Goal: Information Seeking & Learning: Learn about a topic

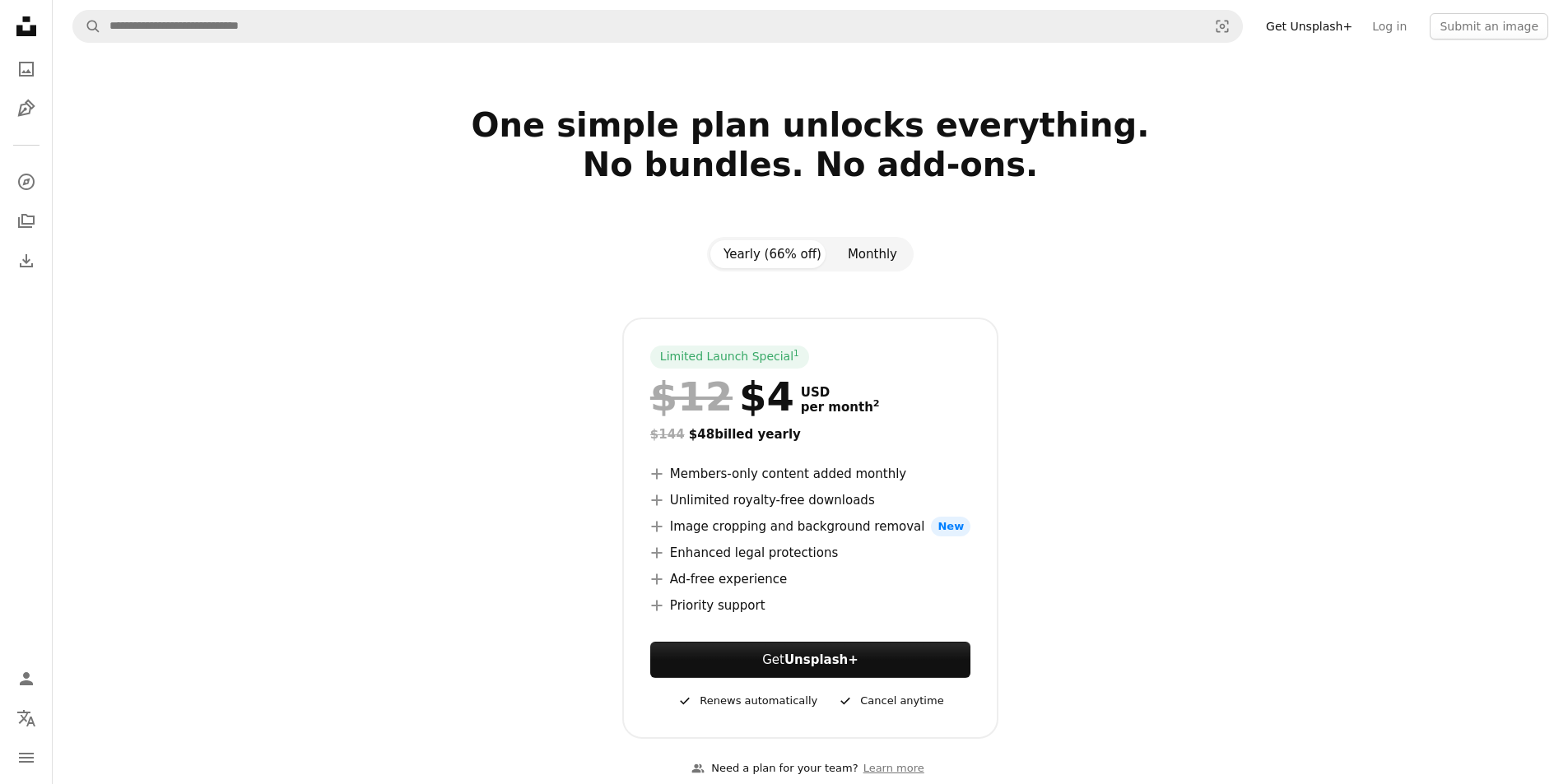
click at [863, 251] on button "Monthly" at bounding box center [872, 254] width 76 height 28
click at [771, 255] on button "Yearly (66% off)" at bounding box center [772, 254] width 125 height 28
click at [946, 223] on section "One simple plan unlocks everything. No bundles. No add-ons. Yearly (66% off) Mo…" at bounding box center [810, 451] width 1515 height 694
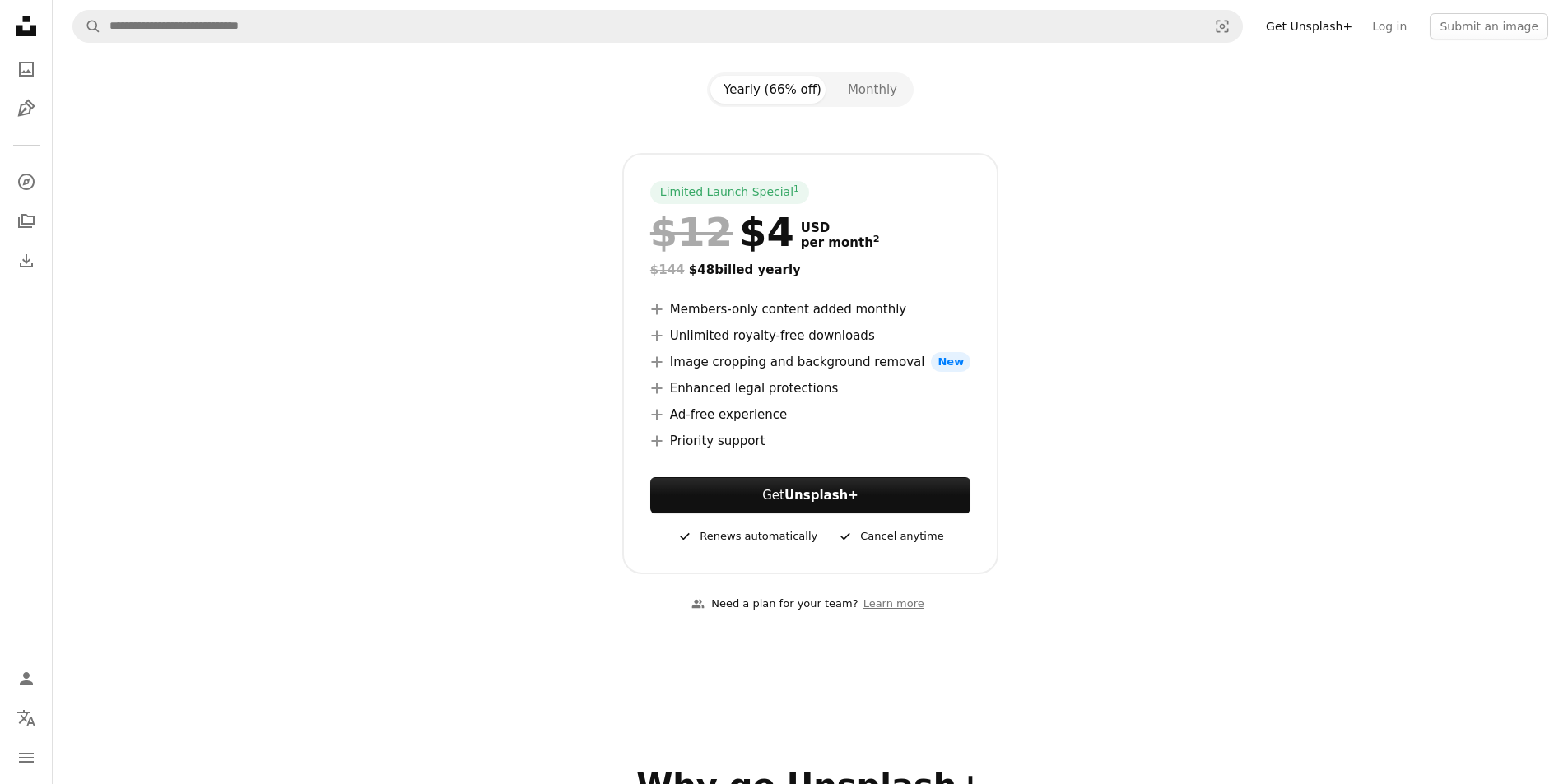
click at [1070, 181] on div "Limited Launch Special 1 $12 $4 USD per month 2 $144 $48 billed yearly A plus s…" at bounding box center [811, 363] width 1066 height 421
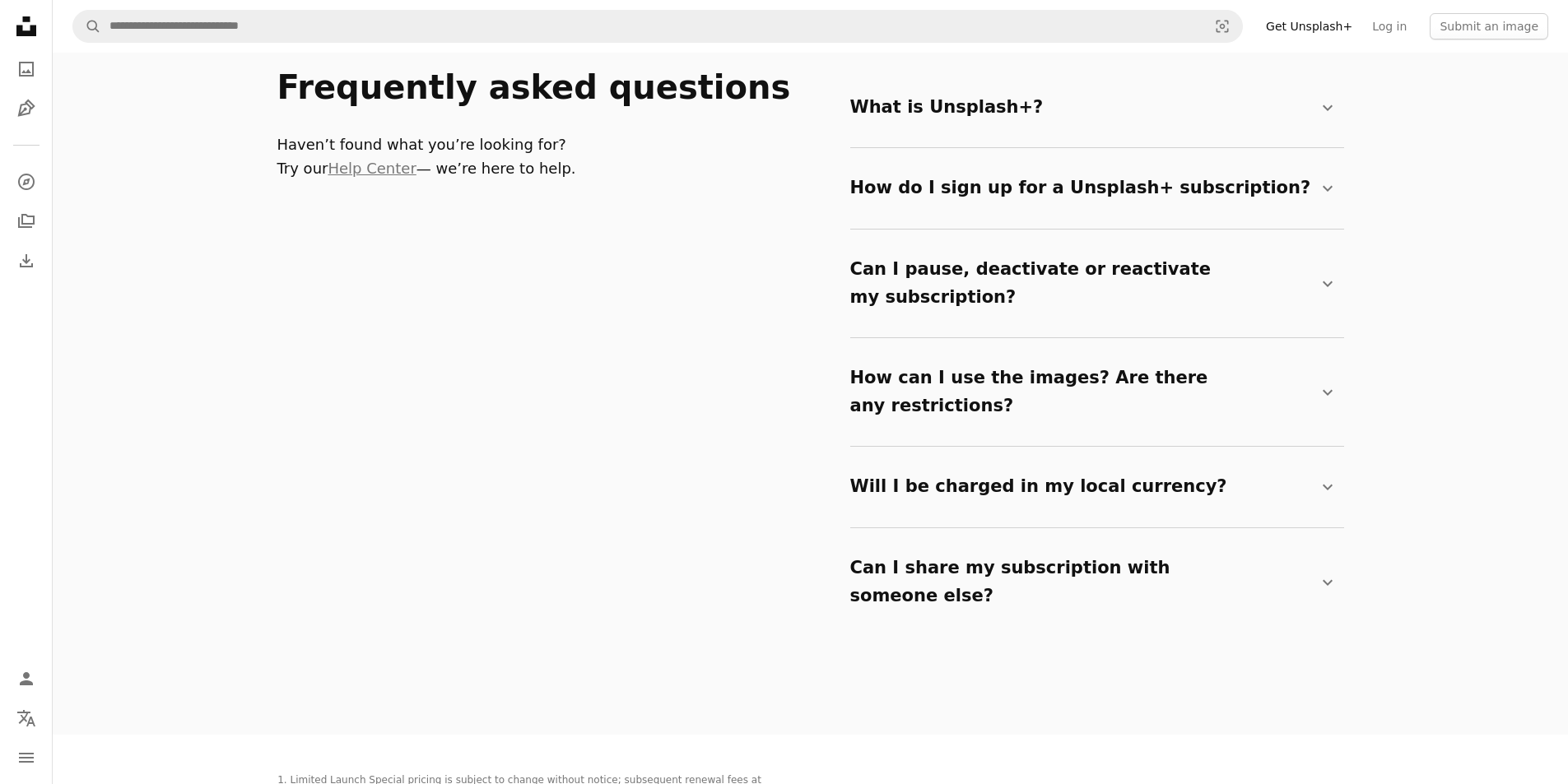
scroll to position [3044, 0]
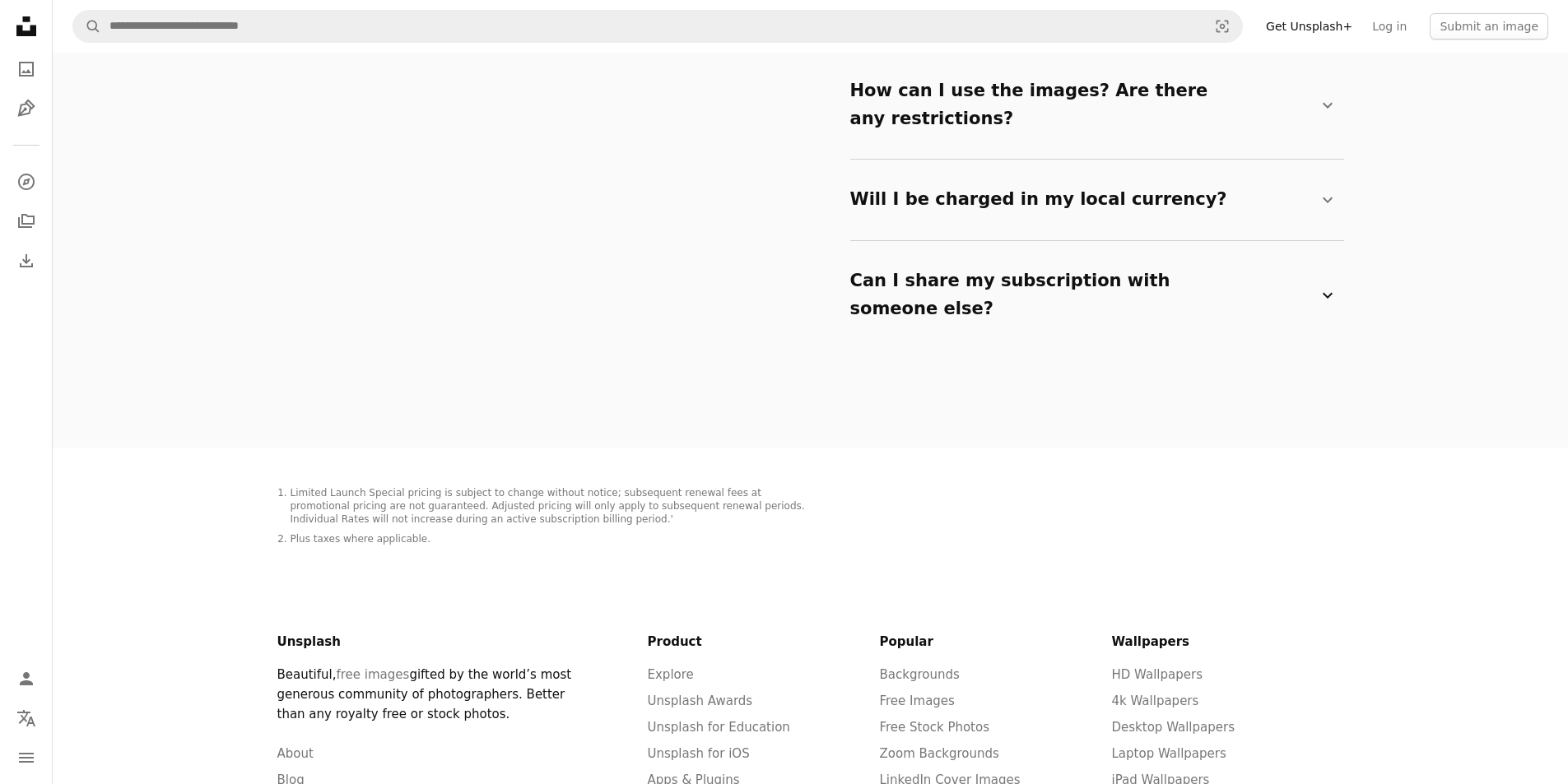
click at [929, 254] on summary "Can I share my subscription with someone else? Chevron down" at bounding box center [1094, 294] width 487 height 81
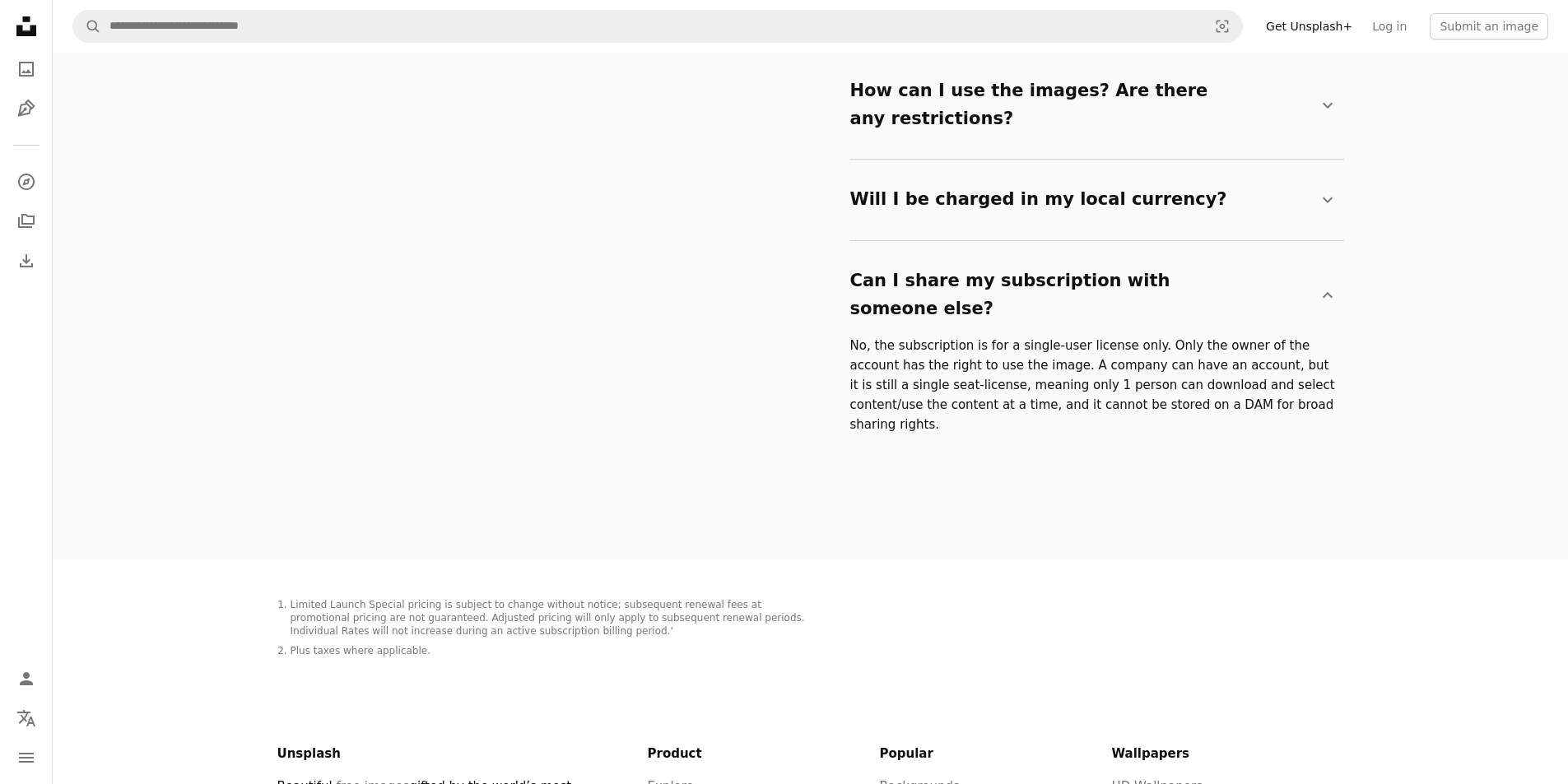
click at [811, 427] on div "Frequently asked questions Haven’t found what you’re looking for? Try our Help …" at bounding box center [811, 121] width 1066 height 877
click at [707, 599] on li "Limited Launch Special pricing is subject to change without notice; subsequent …" at bounding box center [551, 618] width 520 height 39
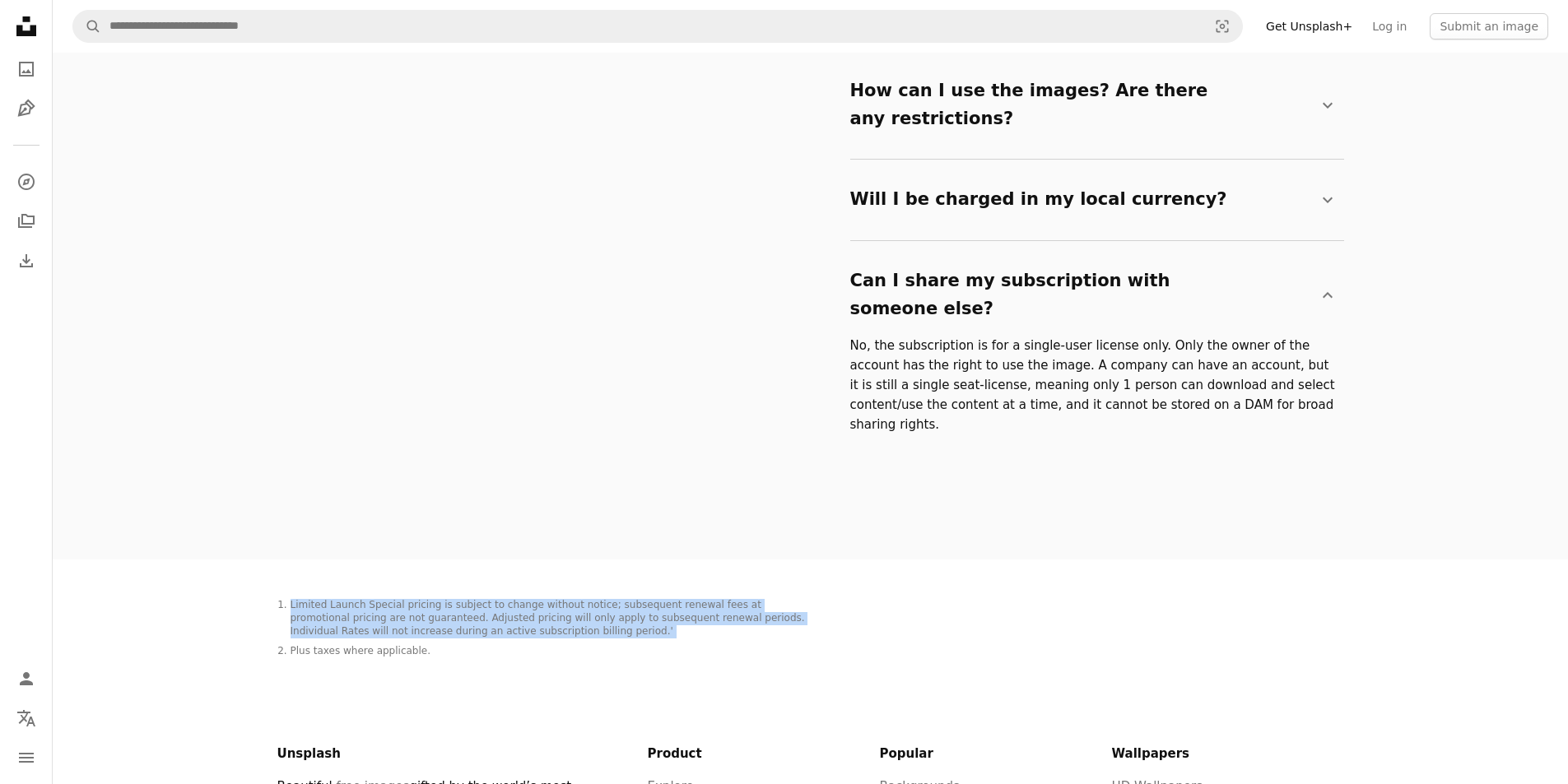
click at [707, 599] on li "Limited Launch Special pricing is subject to change without notice; subsequent …" at bounding box center [551, 618] width 520 height 39
drag, startPoint x: 653, startPoint y: 509, endPoint x: 698, endPoint y: 497, distance: 46.6
click at [698, 599] on li "Limited Launch Special pricing is subject to change without notice; subsequent …" at bounding box center [551, 618] width 520 height 39
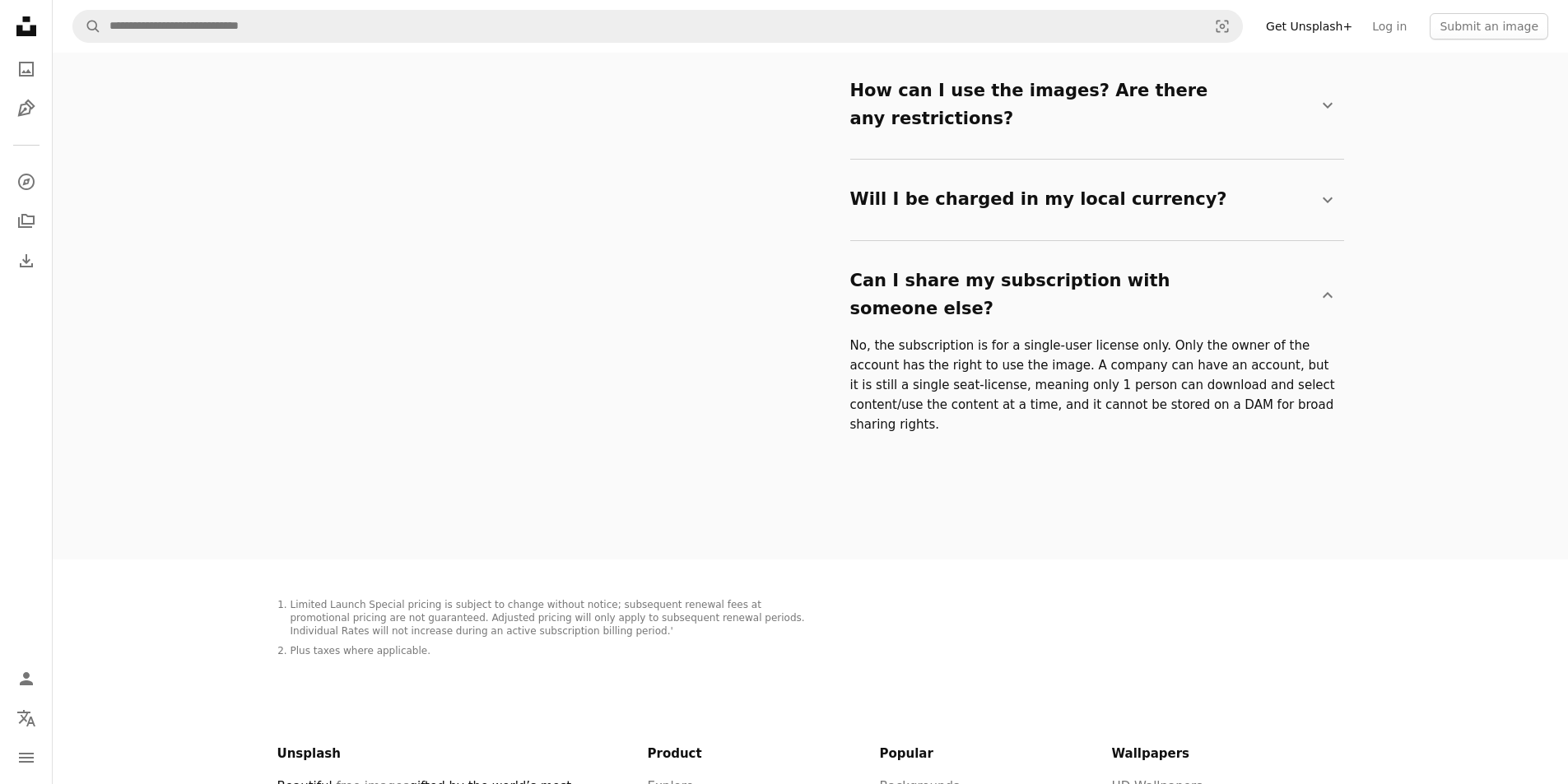
click at [478, 599] on li "Limited Launch Special pricing is subject to change without notice; subsequent …" at bounding box center [551, 618] width 520 height 39
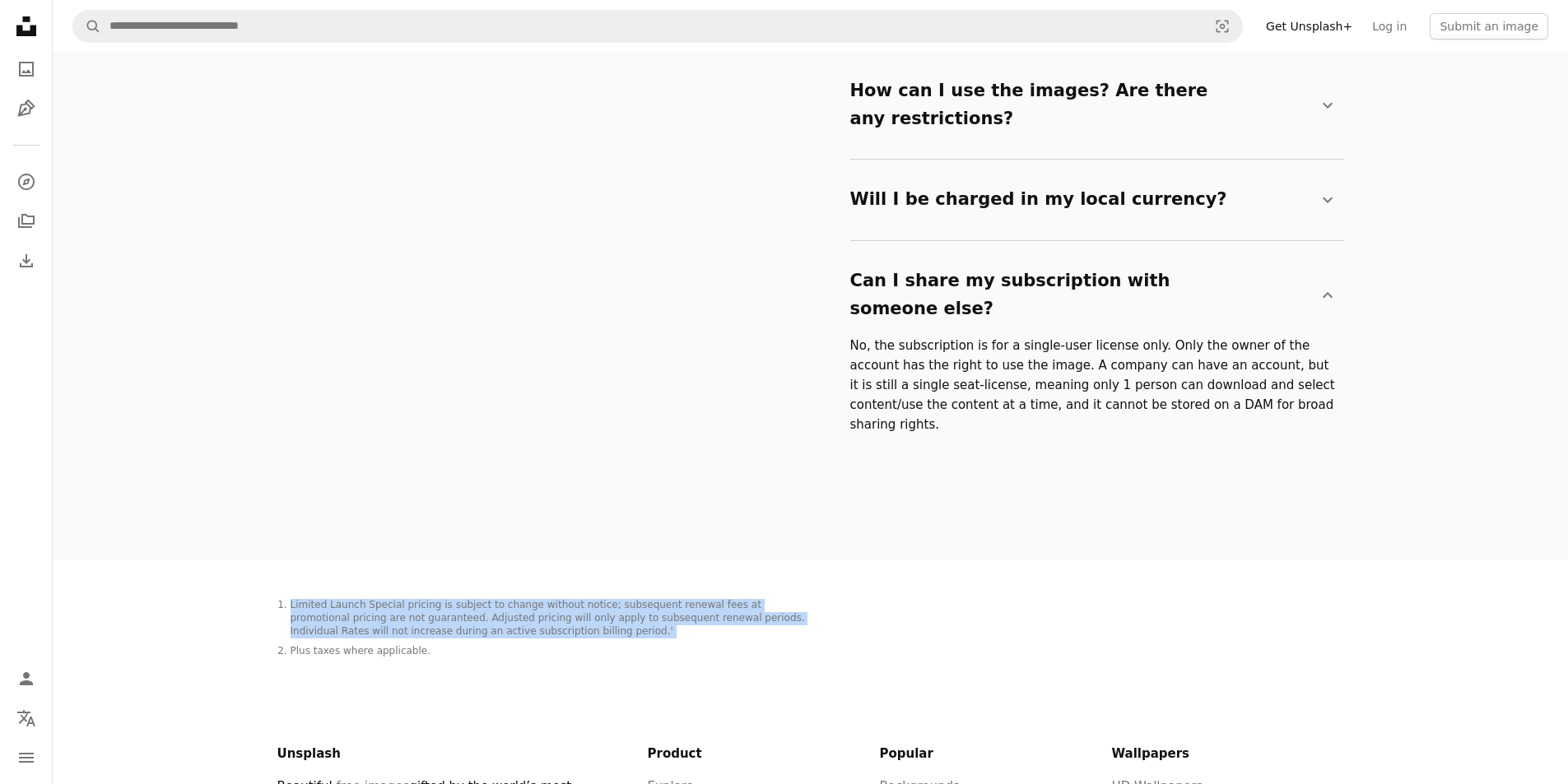
click at [478, 599] on li "Limited Launch Special pricing is subject to change without notice; subsequent …" at bounding box center [551, 618] width 520 height 39
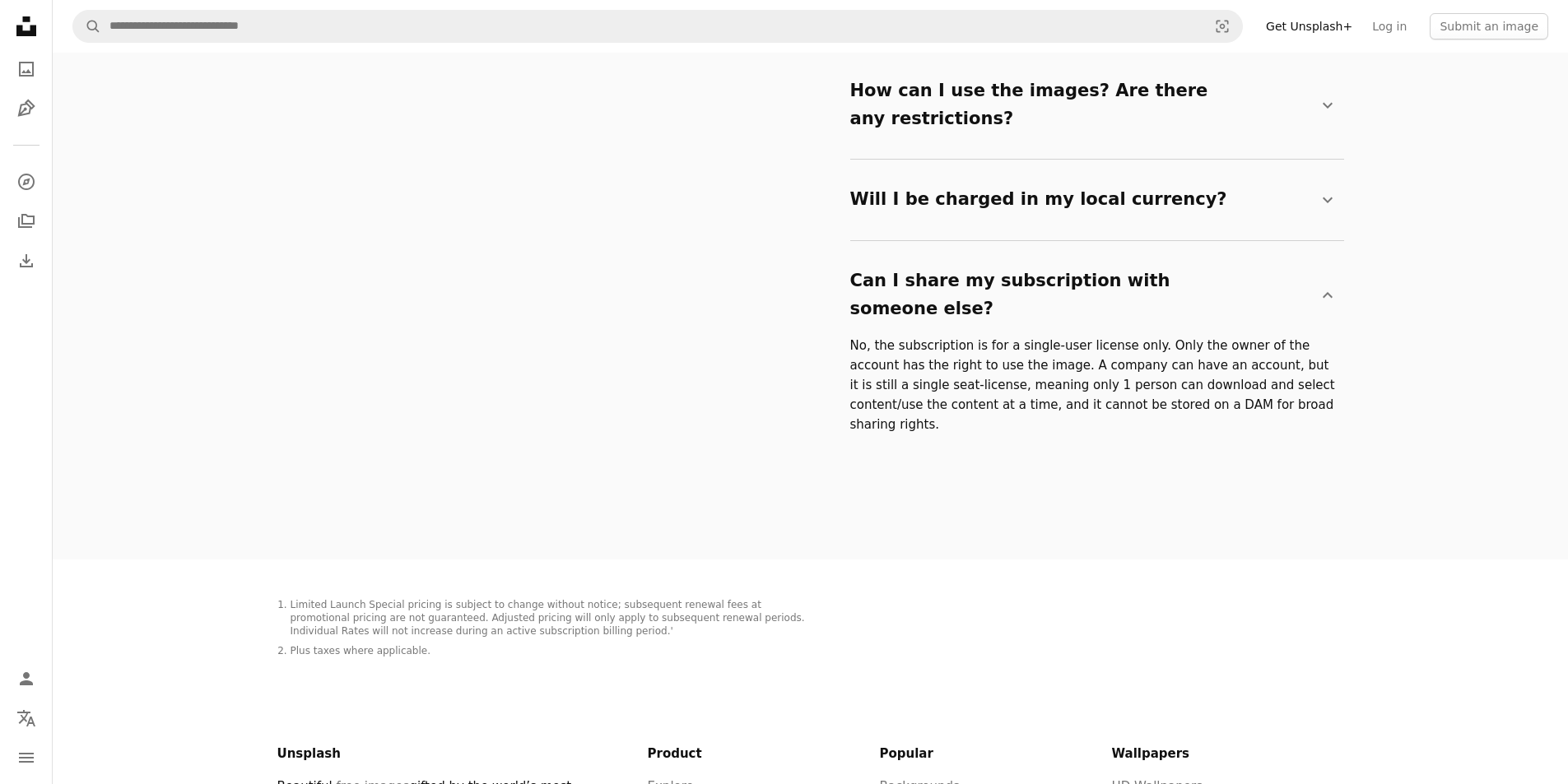
drag, startPoint x: 405, startPoint y: 519, endPoint x: 690, endPoint y: 552, distance: 286.9
click at [690, 645] on li "Plus taxes where applicable." at bounding box center [551, 651] width 520 height 13
click at [160, 372] on section "Frequently asked questions Haven’t found what you’re looking for? Try our Help …" at bounding box center [810, 121] width 1515 height 877
click at [865, 336] on p "No, the subscription is for a single-user license only. Only the owner of the a…" at bounding box center [1094, 385] width 487 height 99
click at [721, 363] on div "Frequently asked questions Haven’t found what you’re looking for? Try our Help …" at bounding box center [811, 121] width 1066 height 877
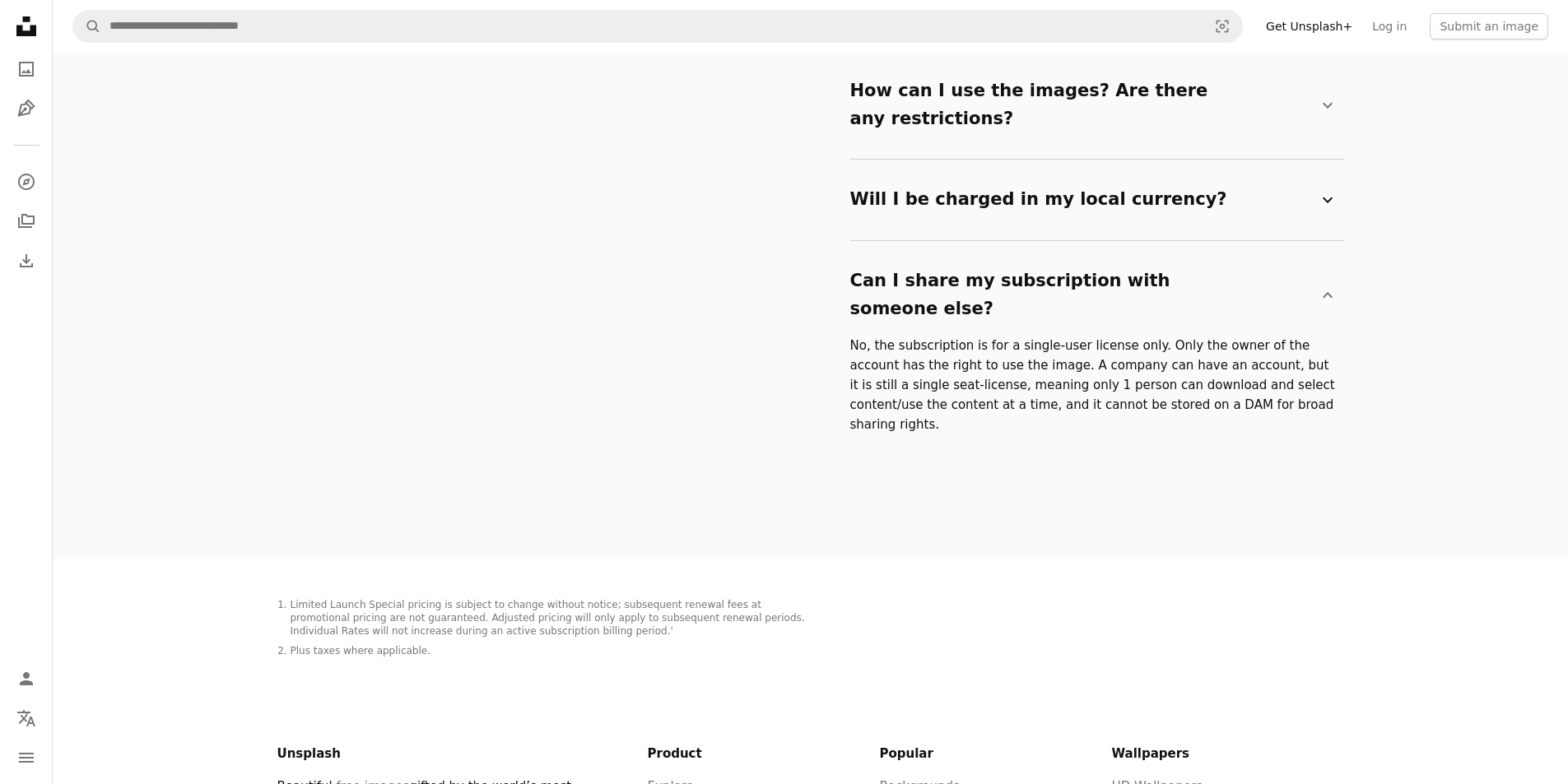
click at [1119, 173] on summary "Will I be charged in my local currency? Chevron down" at bounding box center [1094, 199] width 487 height 54
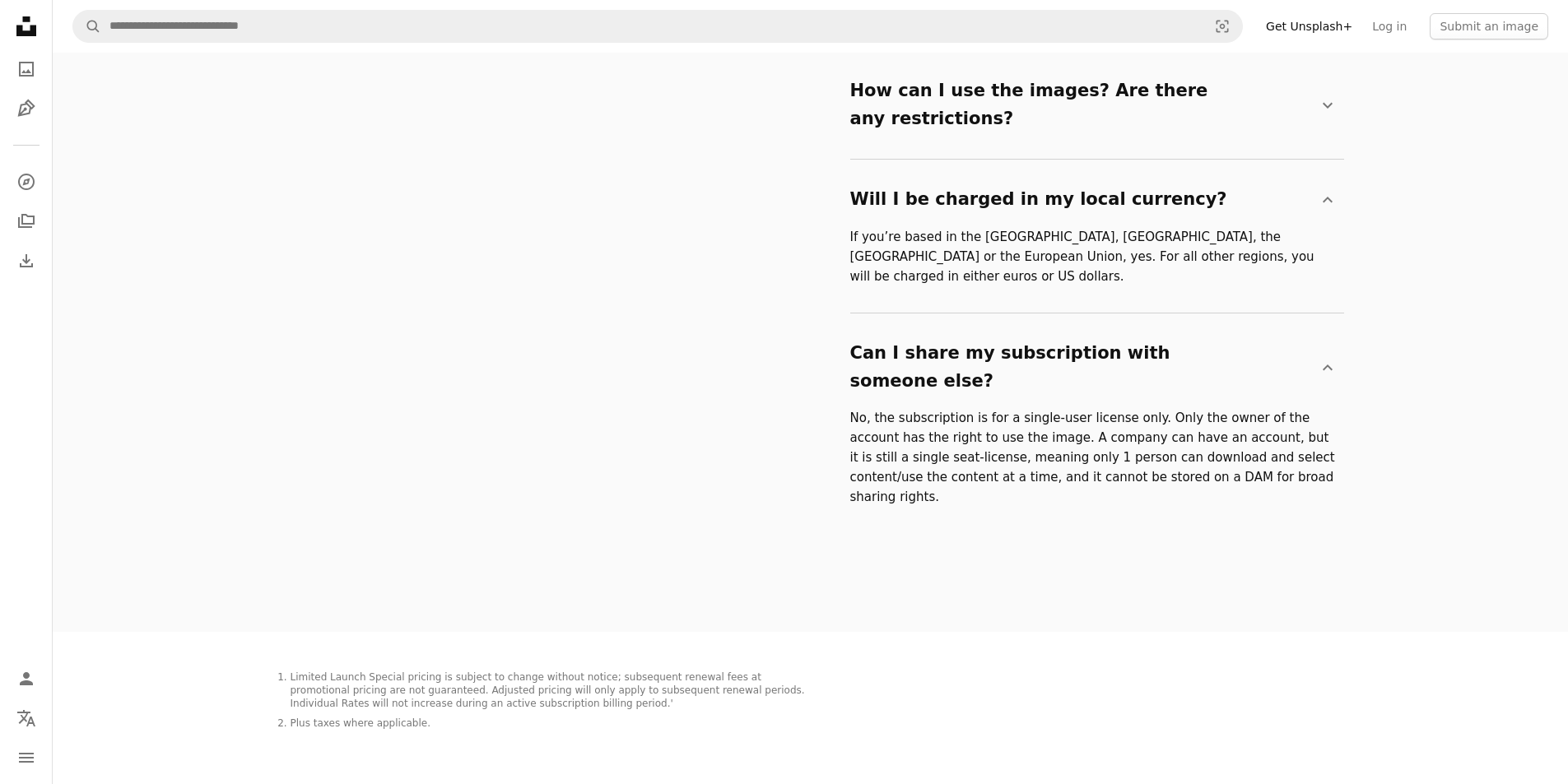
click at [1084, 96] on details "How can I use the images? Are there any restrictions? Chevron down All Unsplash…" at bounding box center [1097, 105] width 494 height 109
click at [1077, 74] on summary "How can I use the images? Are there any restrictions? Chevron down" at bounding box center [1094, 104] width 487 height 81
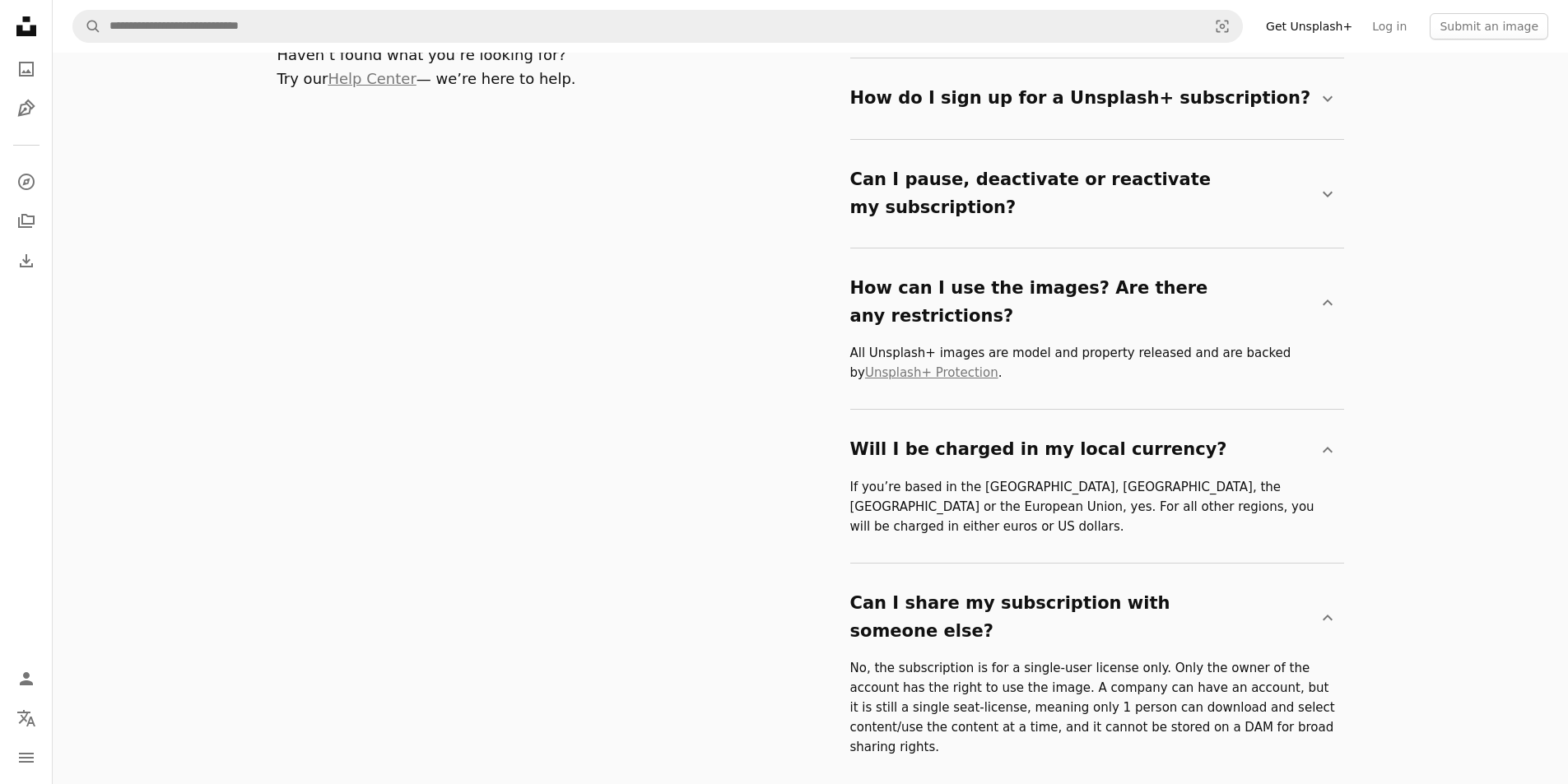
scroll to position [2879, 0]
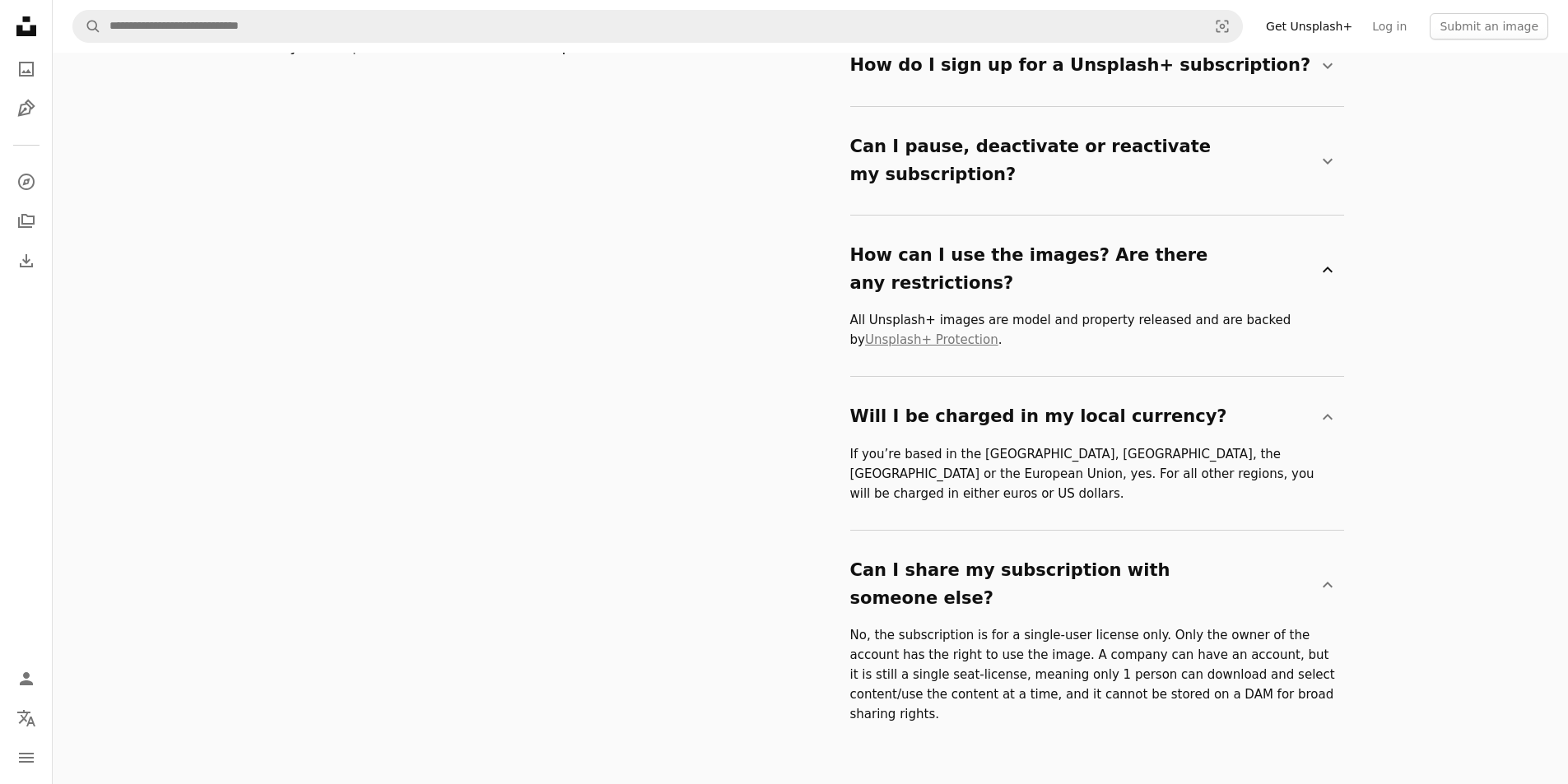
click at [1016, 229] on summary "How can I use the images? Are there any restrictions? Chevron down" at bounding box center [1094, 269] width 487 height 81
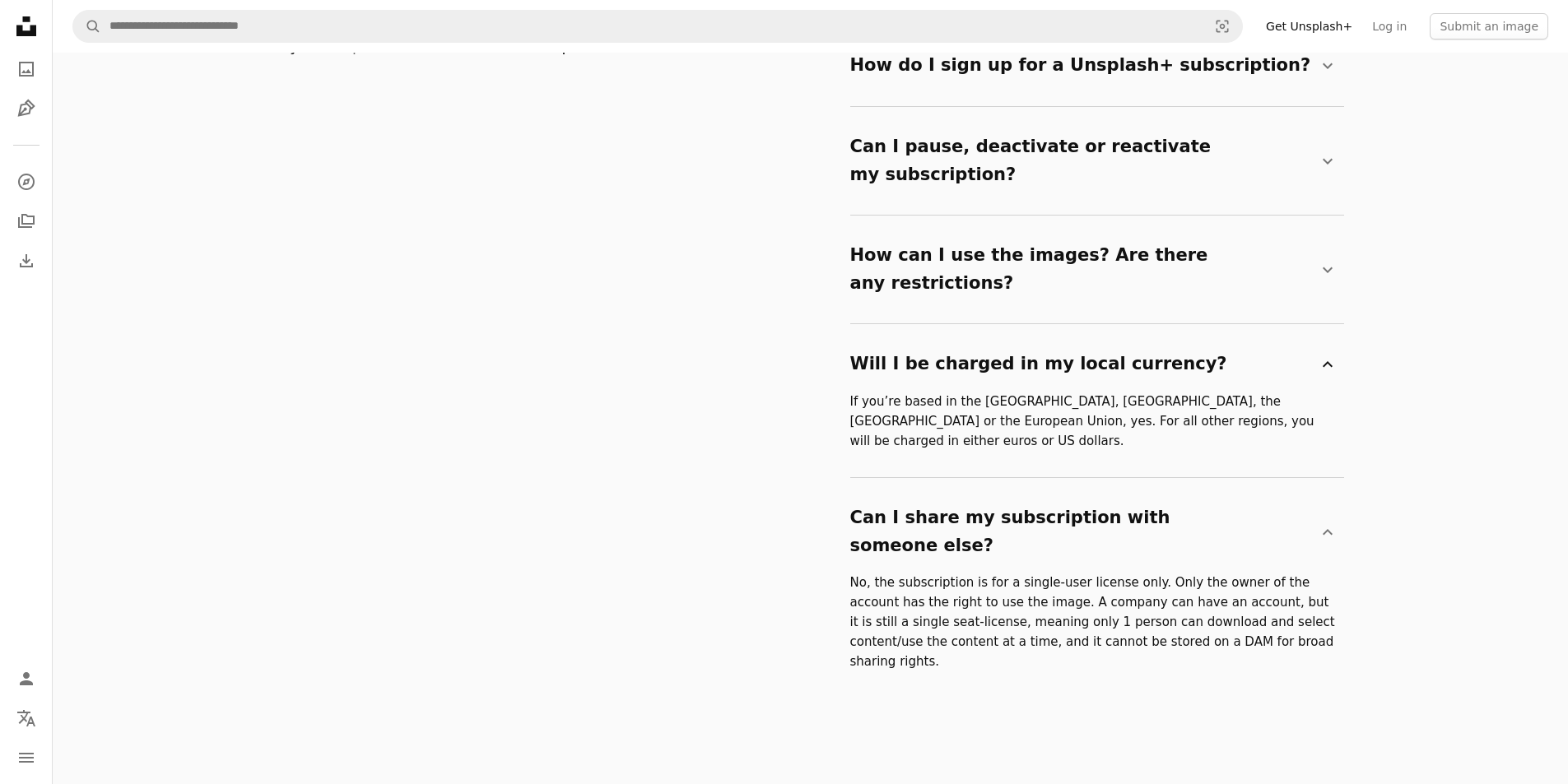
click at [1010, 338] on summary "Will I be charged in my local currency? Chevron down" at bounding box center [1094, 364] width 487 height 54
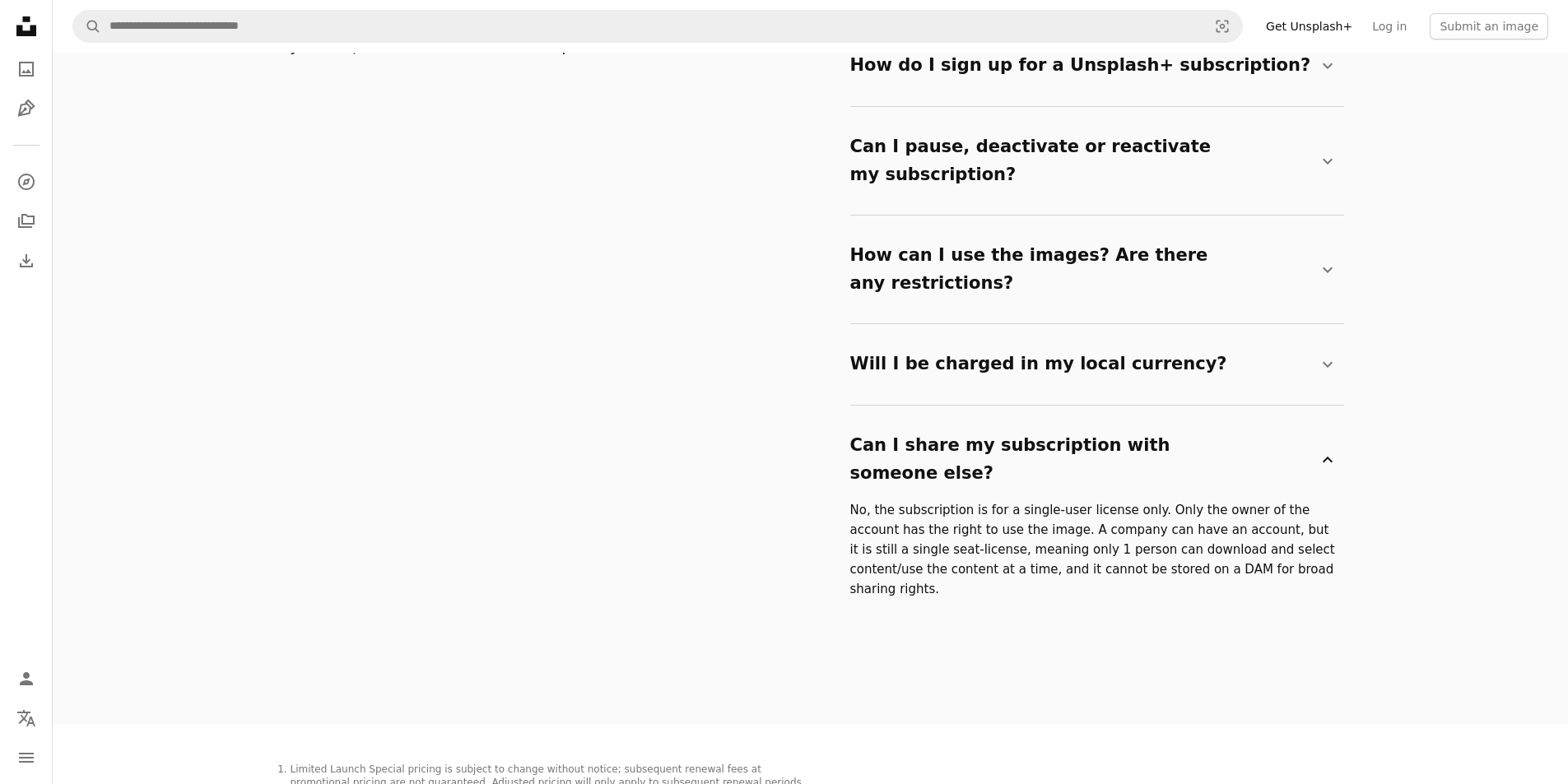
click at [1005, 419] on summary "Can I share my subscription with someone else? Chevron down" at bounding box center [1094, 459] width 487 height 81
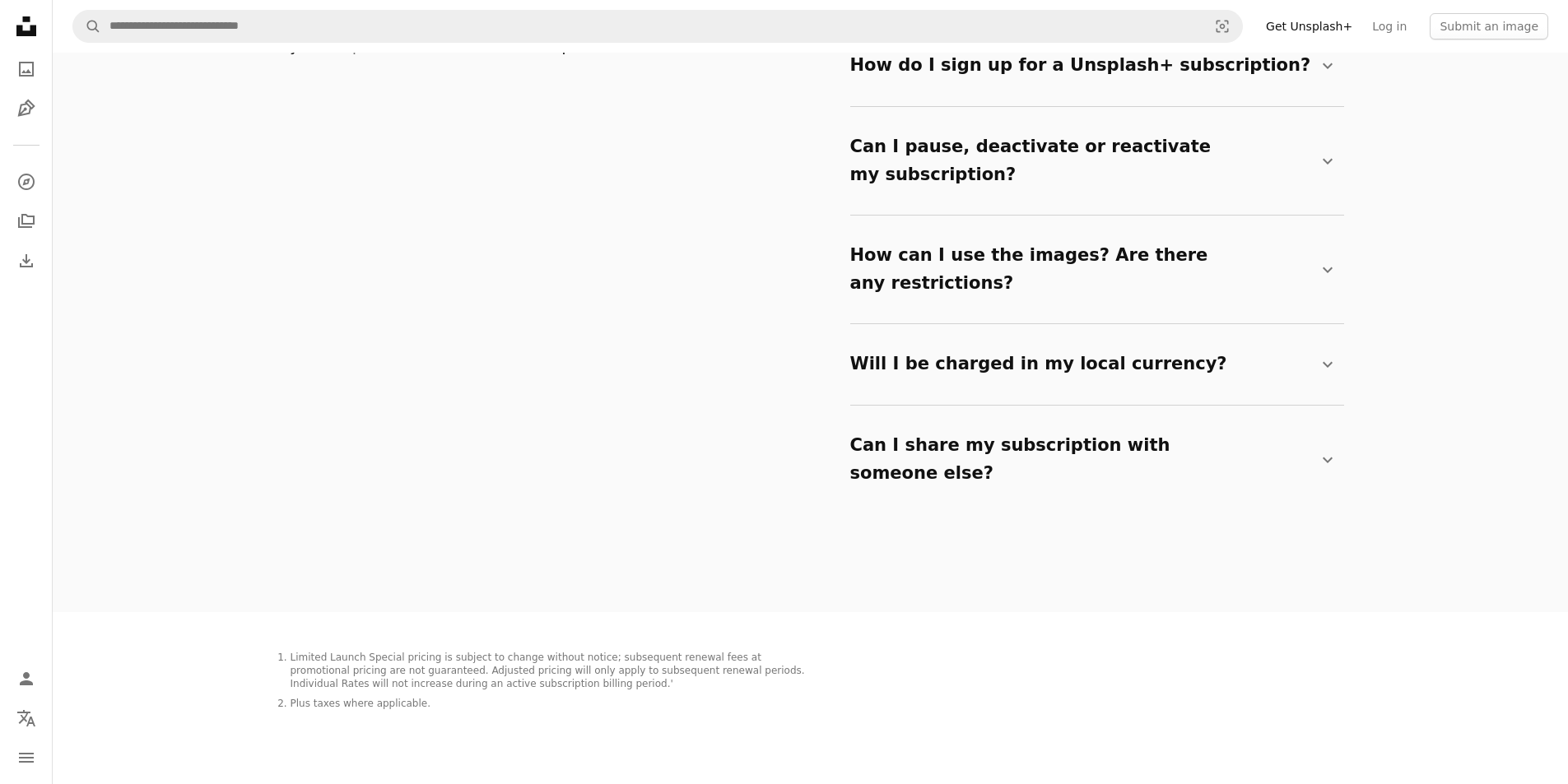
click at [631, 486] on div "Frequently asked questions Haven’t found what you’re looking for? Try our Help …" at bounding box center [811, 229] width 1066 height 765
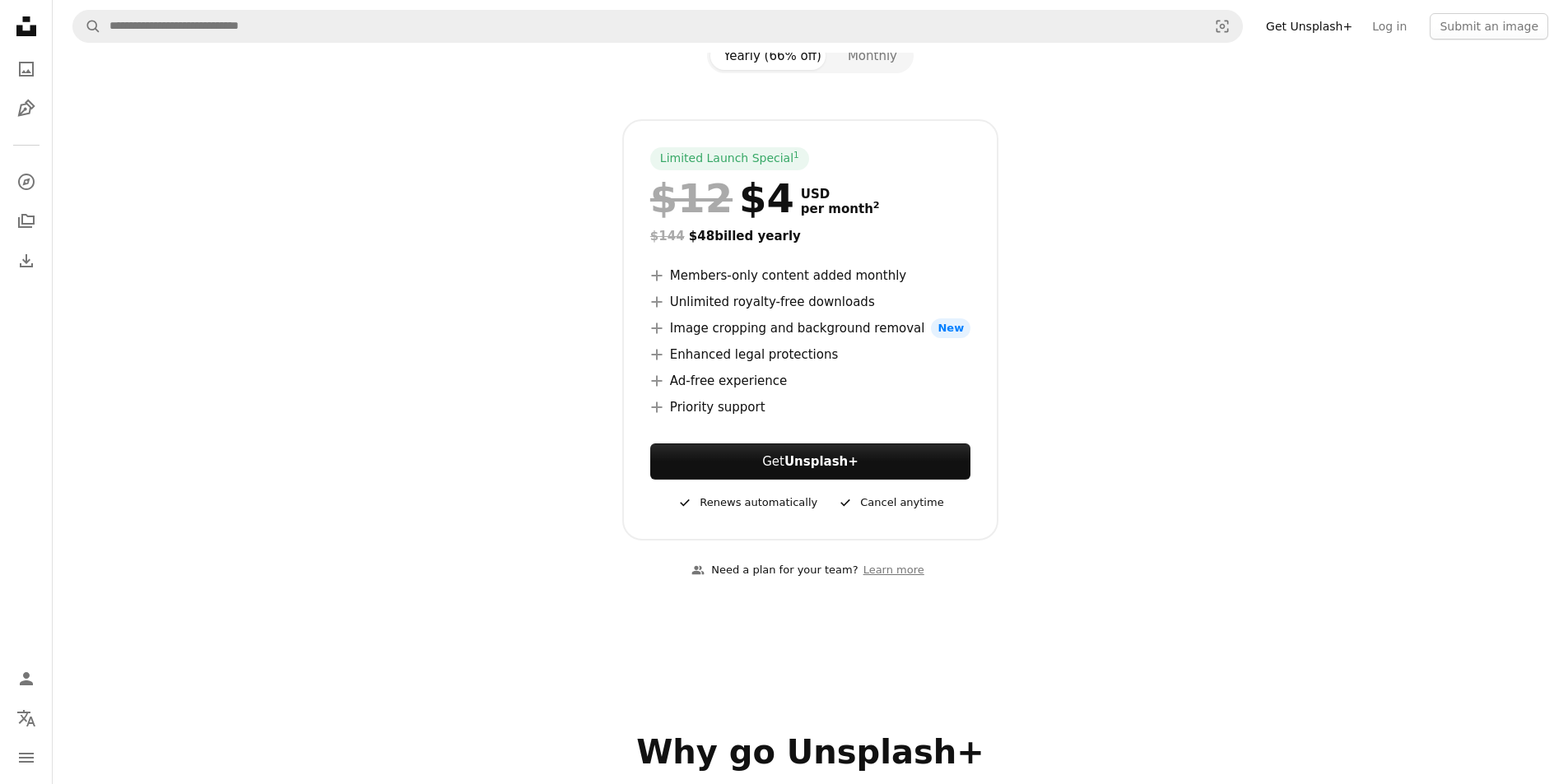
scroll to position [0, 0]
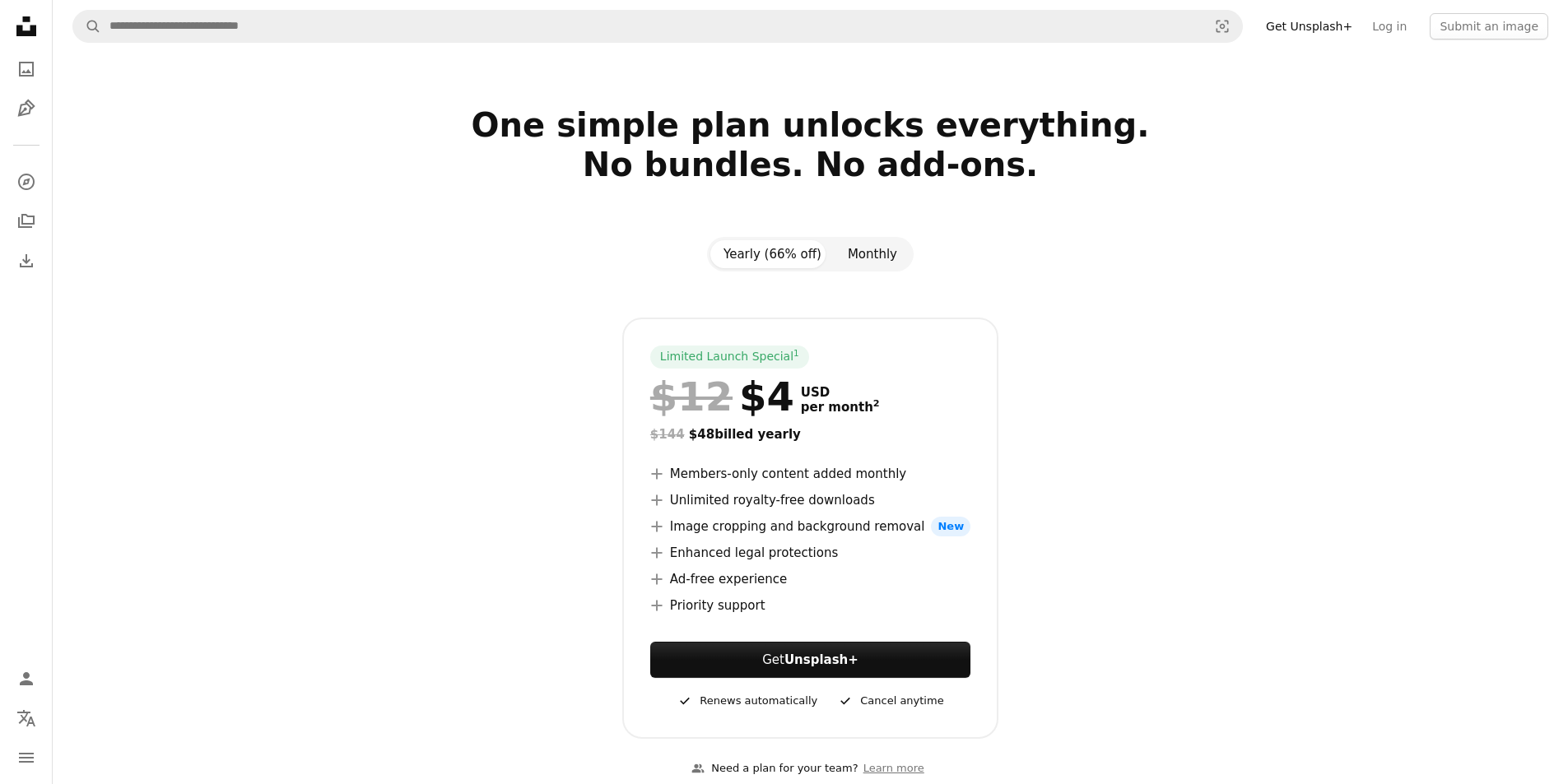
click at [842, 254] on button "Monthly" at bounding box center [872, 254] width 76 height 28
click at [793, 250] on button "Yearly (66% off)" at bounding box center [772, 254] width 125 height 28
click at [872, 261] on button "Monthly" at bounding box center [872, 254] width 76 height 28
click at [769, 252] on button "Yearly (66% off)" at bounding box center [772, 254] width 125 height 28
click at [1093, 387] on div "Limited Launch Special 1 $12 $4 USD per month 2 $144 $48 billed yearly A plus s…" at bounding box center [811, 528] width 1066 height 421
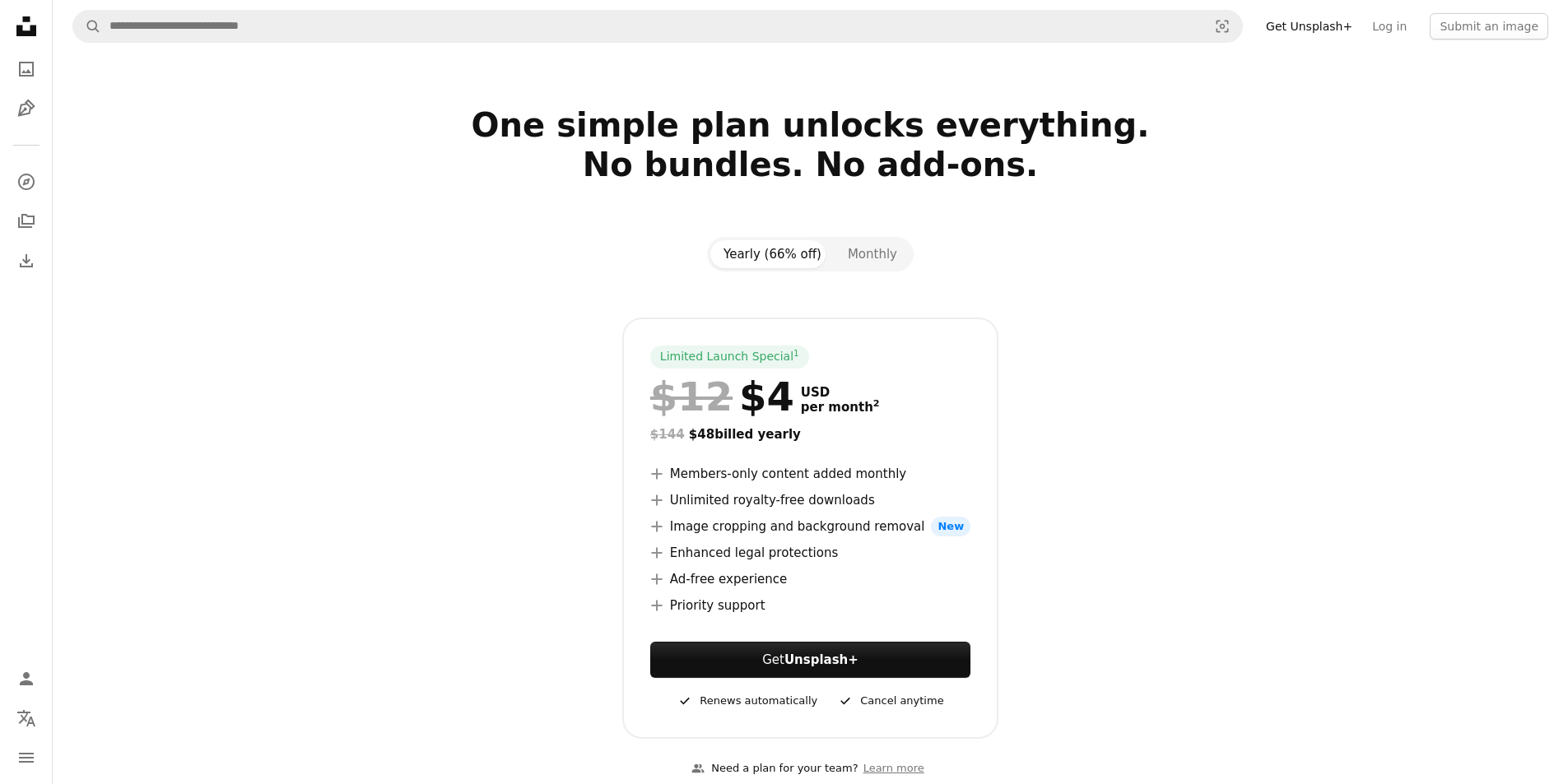
scroll to position [576, 0]
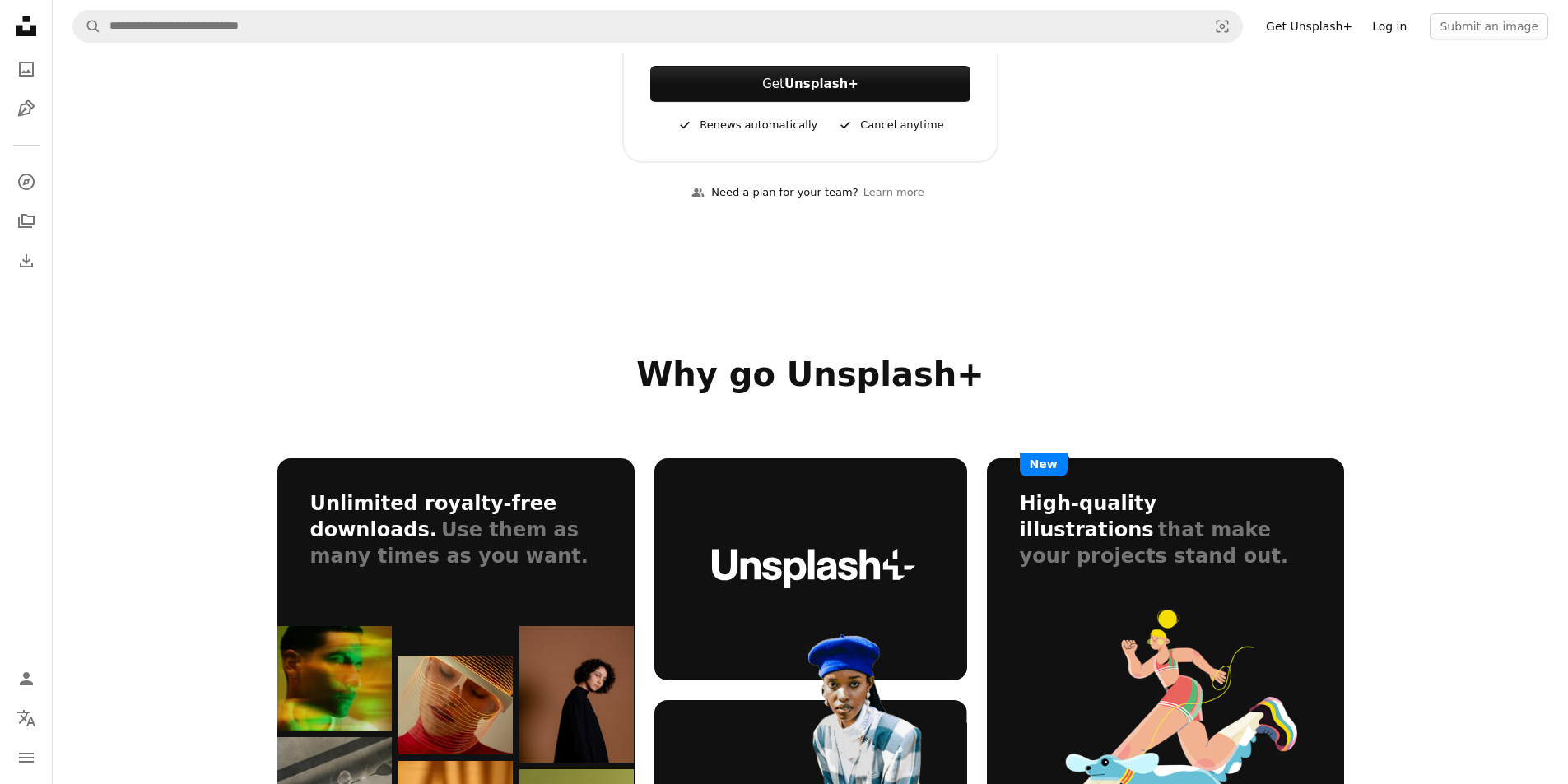
click at [1404, 18] on link "Log in" at bounding box center [1388, 26] width 54 height 26
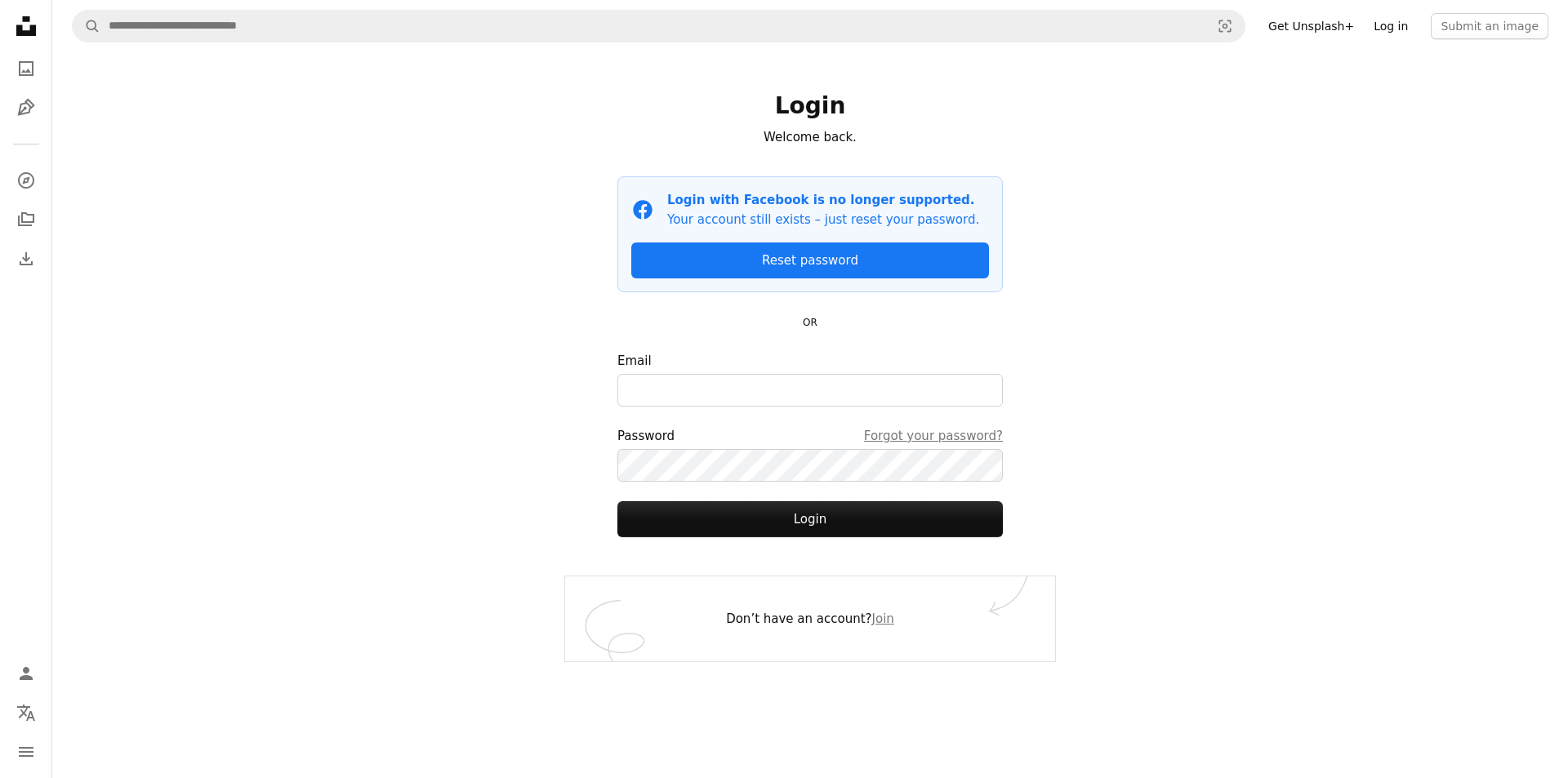
click at [1405, 18] on link "Log in" at bounding box center [1390, 25] width 54 height 26
click at [20, 173] on icon "A compass" at bounding box center [26, 180] width 19 height 19
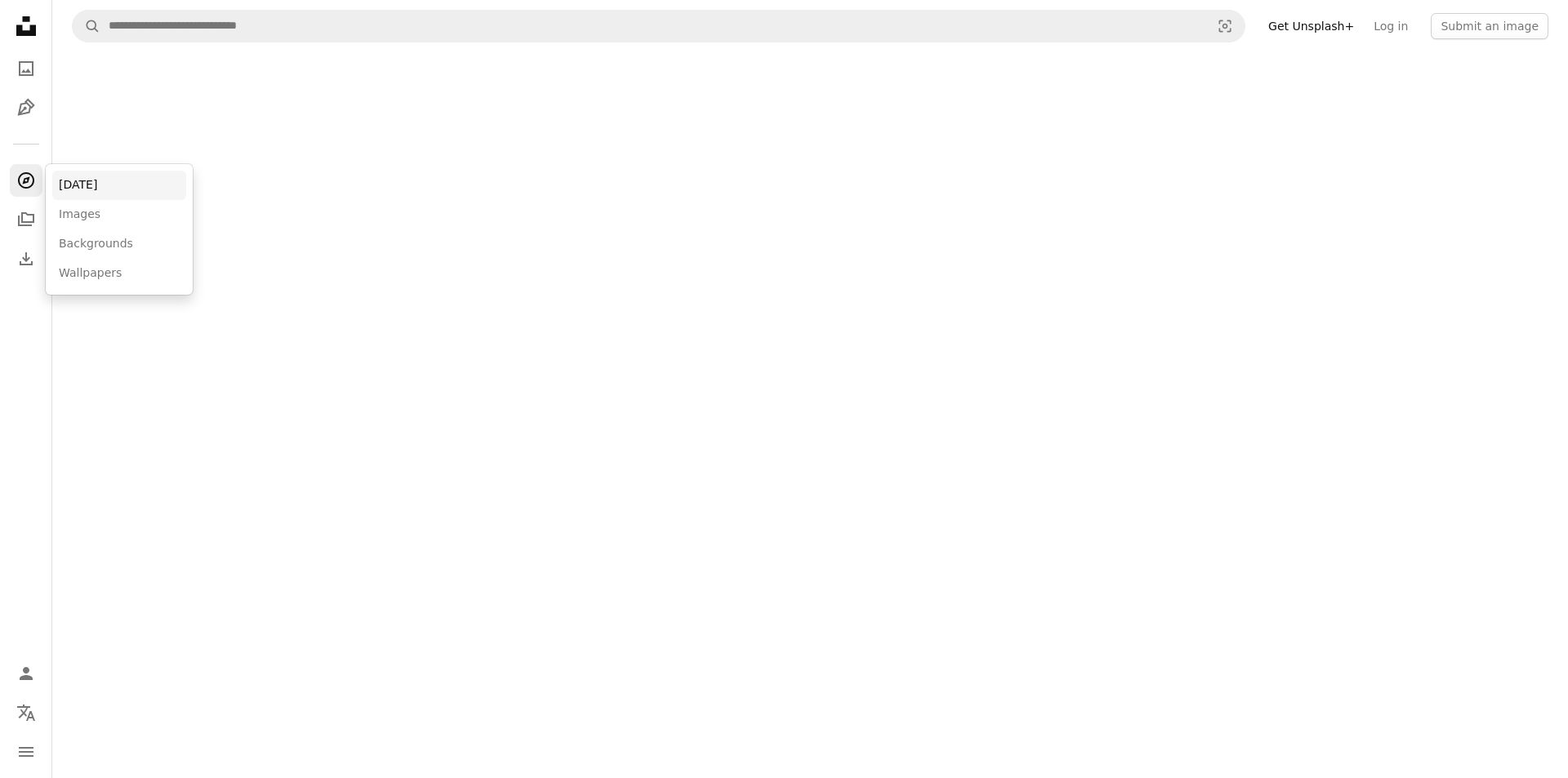
click at [87, 189] on link "[DATE]" at bounding box center [119, 185] width 133 height 29
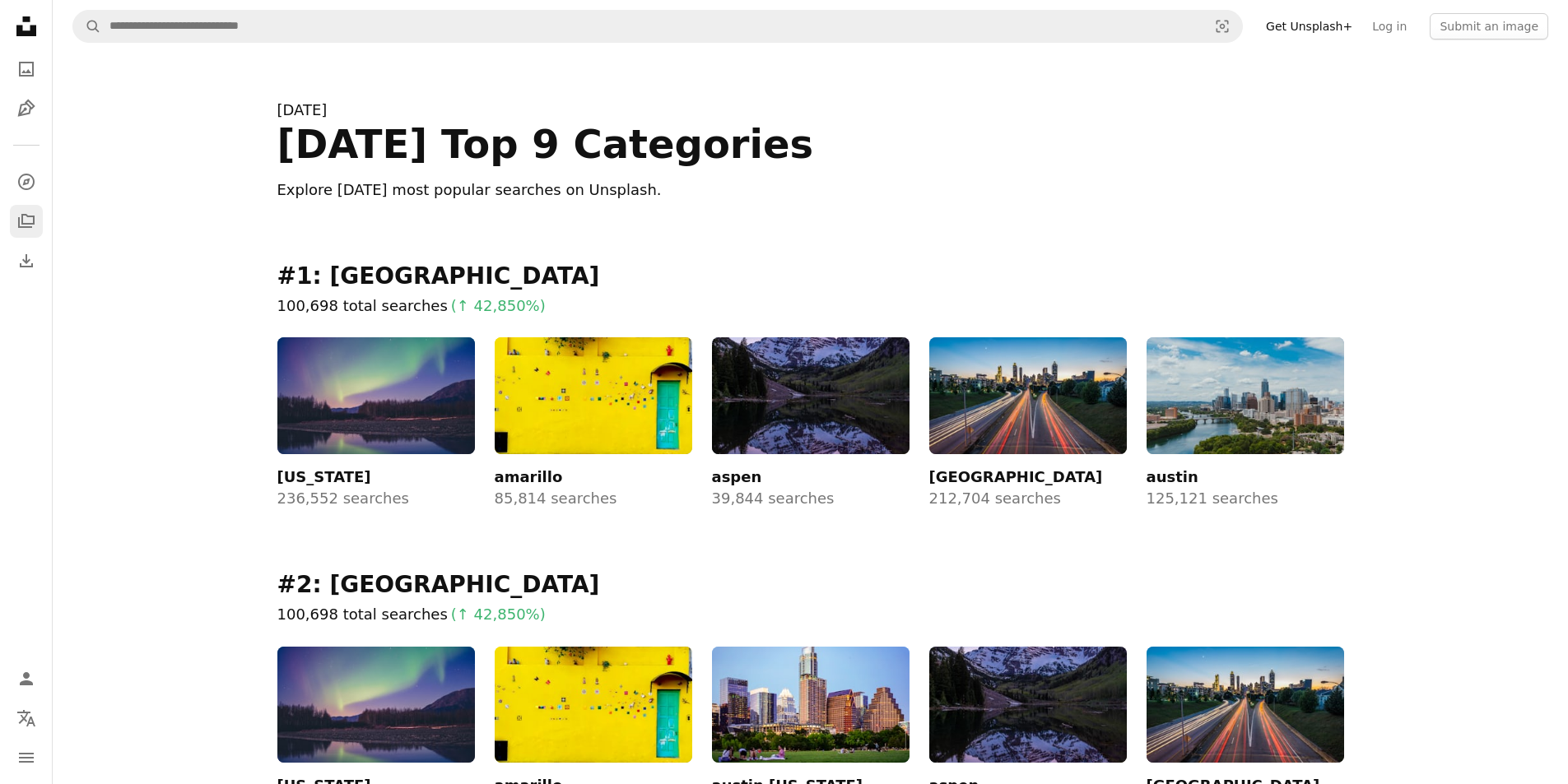
click at [19, 225] on icon "Collections" at bounding box center [26, 221] width 17 height 14
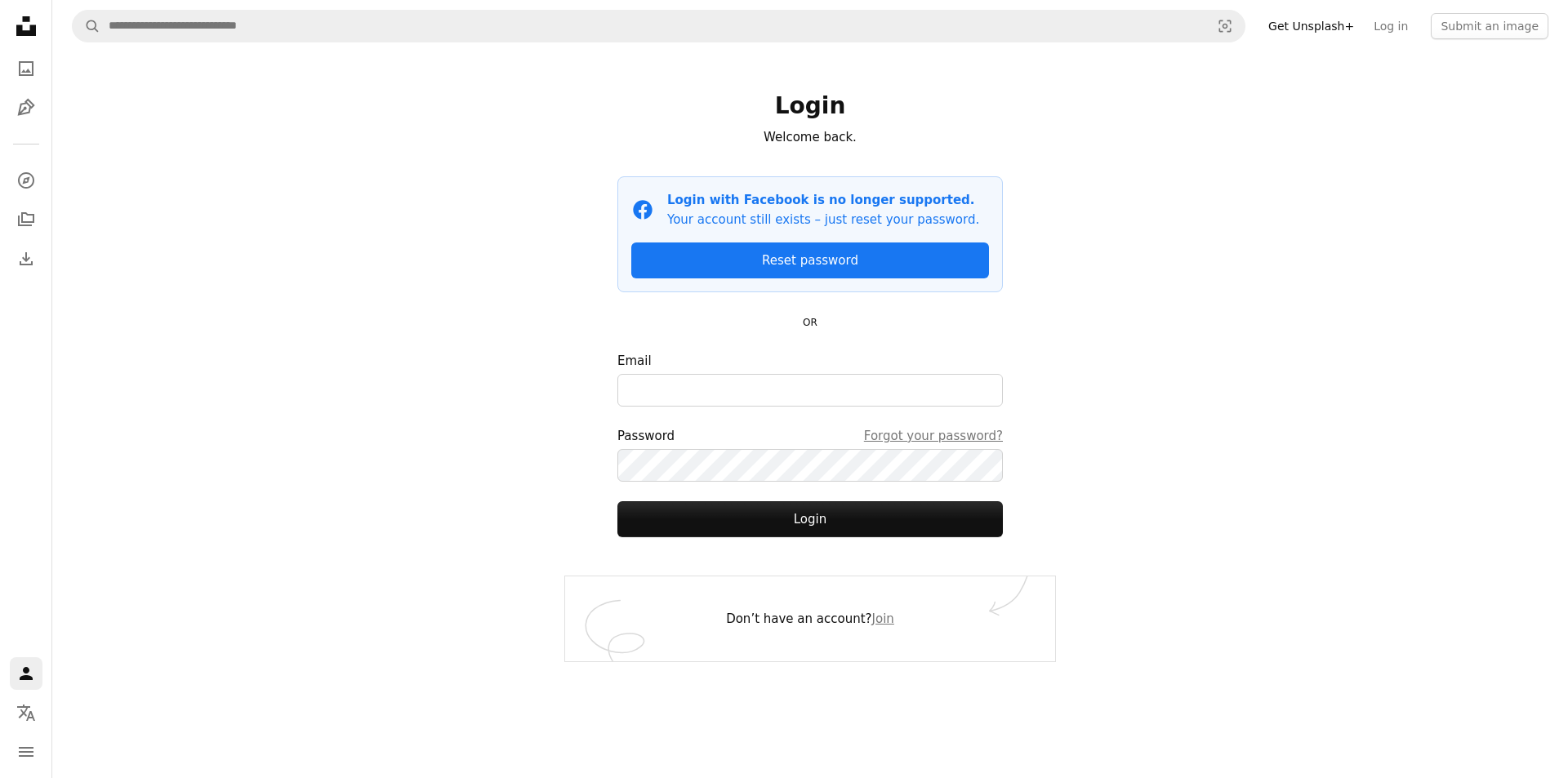
drag, startPoint x: 474, startPoint y: 253, endPoint x: 395, endPoint y: 209, distance: 90.4
click at [473, 251] on div "A magnifying glass Visual search Get Unsplash+ Log in Submit an image Login Wel…" at bounding box center [810, 389] width 1515 height 778
click at [38, 39] on icon "Unsplash logo Unsplash Home" at bounding box center [26, 26] width 33 height 33
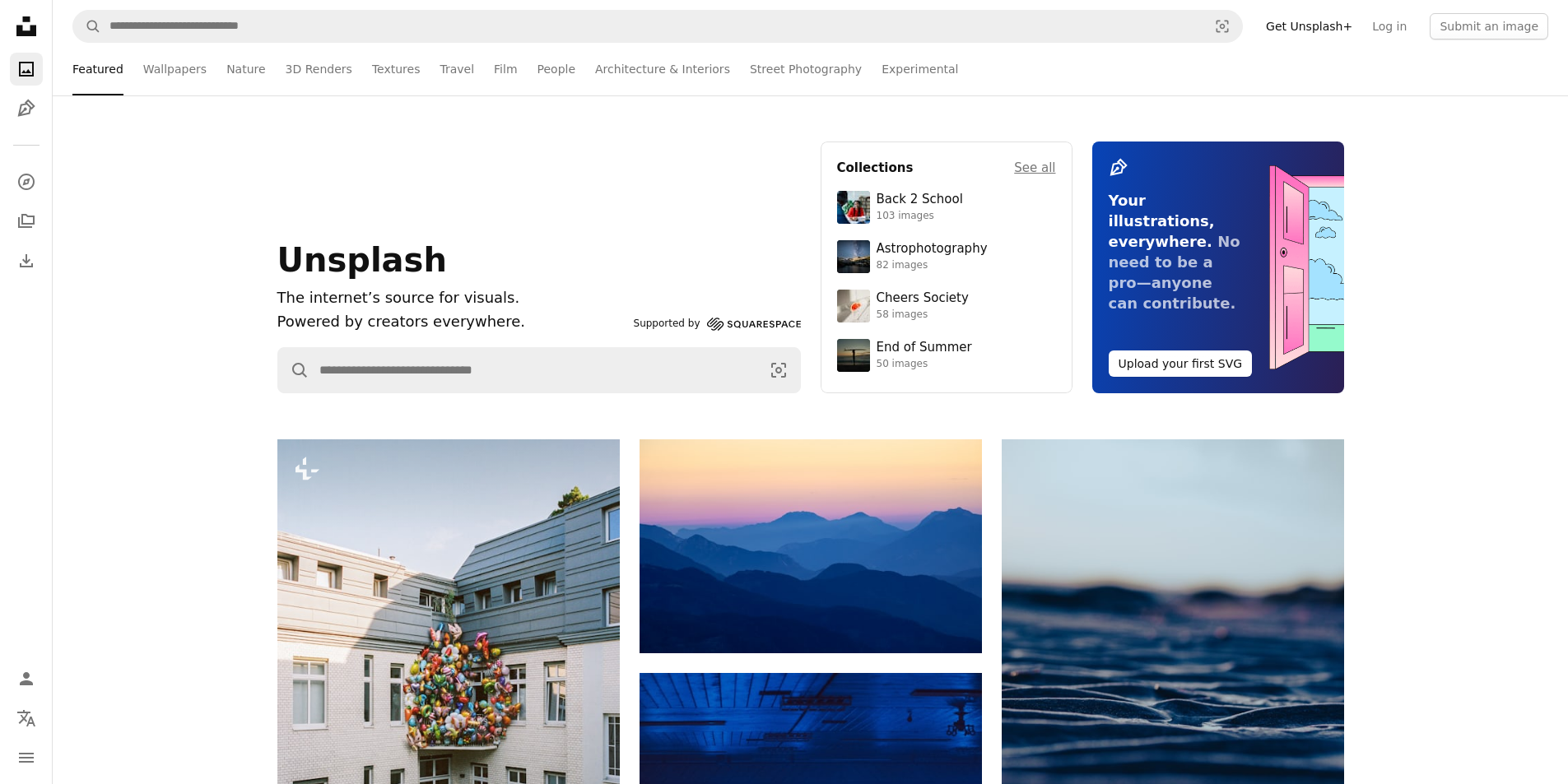
click at [527, 184] on div "Unsplash The internet’s source for visuals. Powered by creators everywhere. Sup…" at bounding box center [539, 267] width 523 height 252
click at [165, 358] on div "Unsplash The internet’s source for visuals. Powered by creators everywhere. Sup…" at bounding box center [810, 267] width 1515 height 252
click at [1554, 272] on div "Unsplash The internet’s source for visuals. Powered by creators everywhere. Sup…" at bounding box center [810, 267] width 1515 height 252
click at [1413, 23] on link "Log in" at bounding box center [1388, 26] width 54 height 26
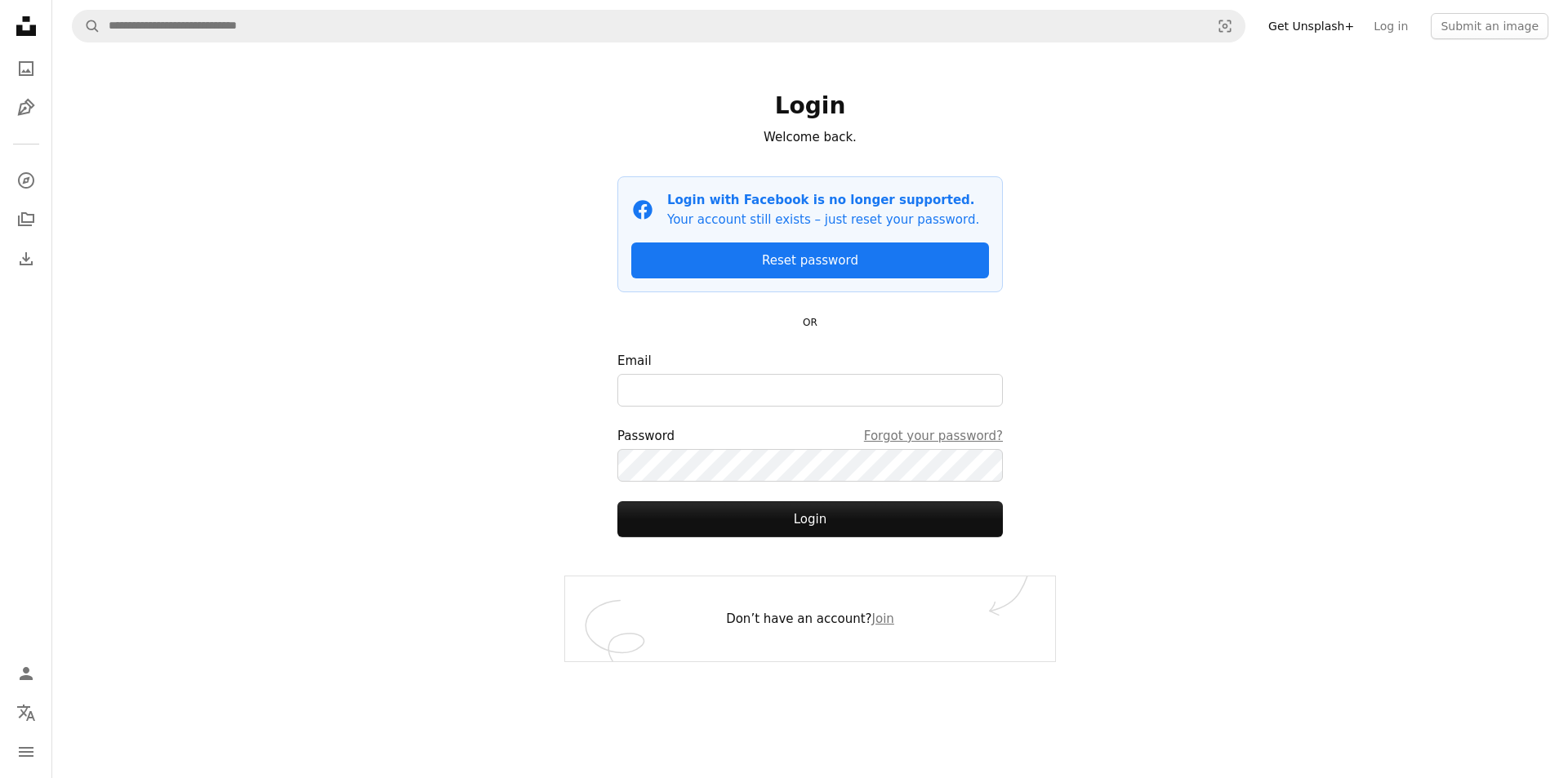
click at [1508, 170] on div "A magnifying glass Visual search Get Unsplash+ Log in Submit an image Login Wel…" at bounding box center [810, 389] width 1515 height 778
click at [28, 35] on icon at bounding box center [26, 26] width 19 height 19
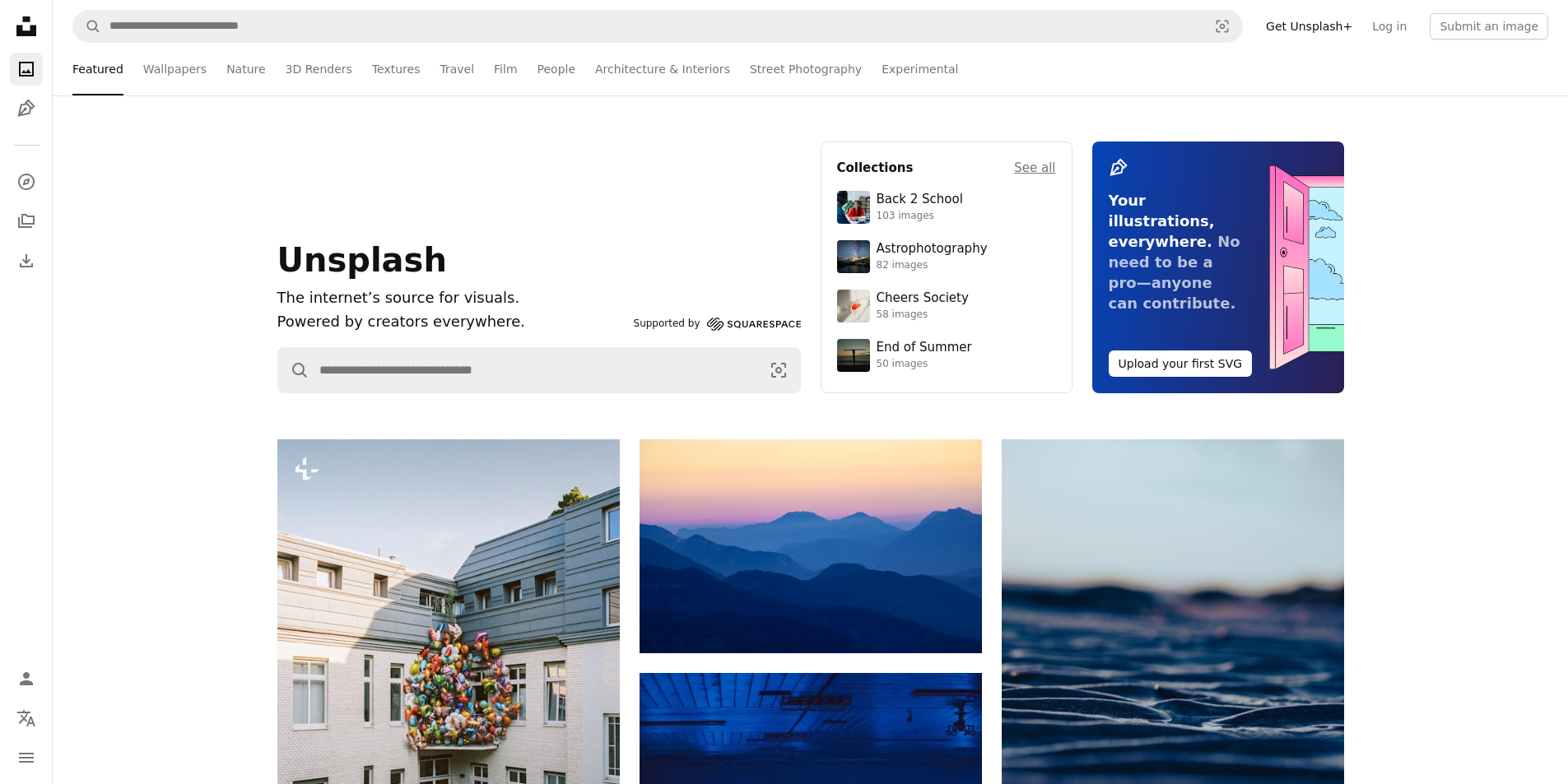
click at [221, 291] on div "Unsplash The internet’s source for visuals. Powered by creators everywhere. Sup…" at bounding box center [810, 267] width 1515 height 252
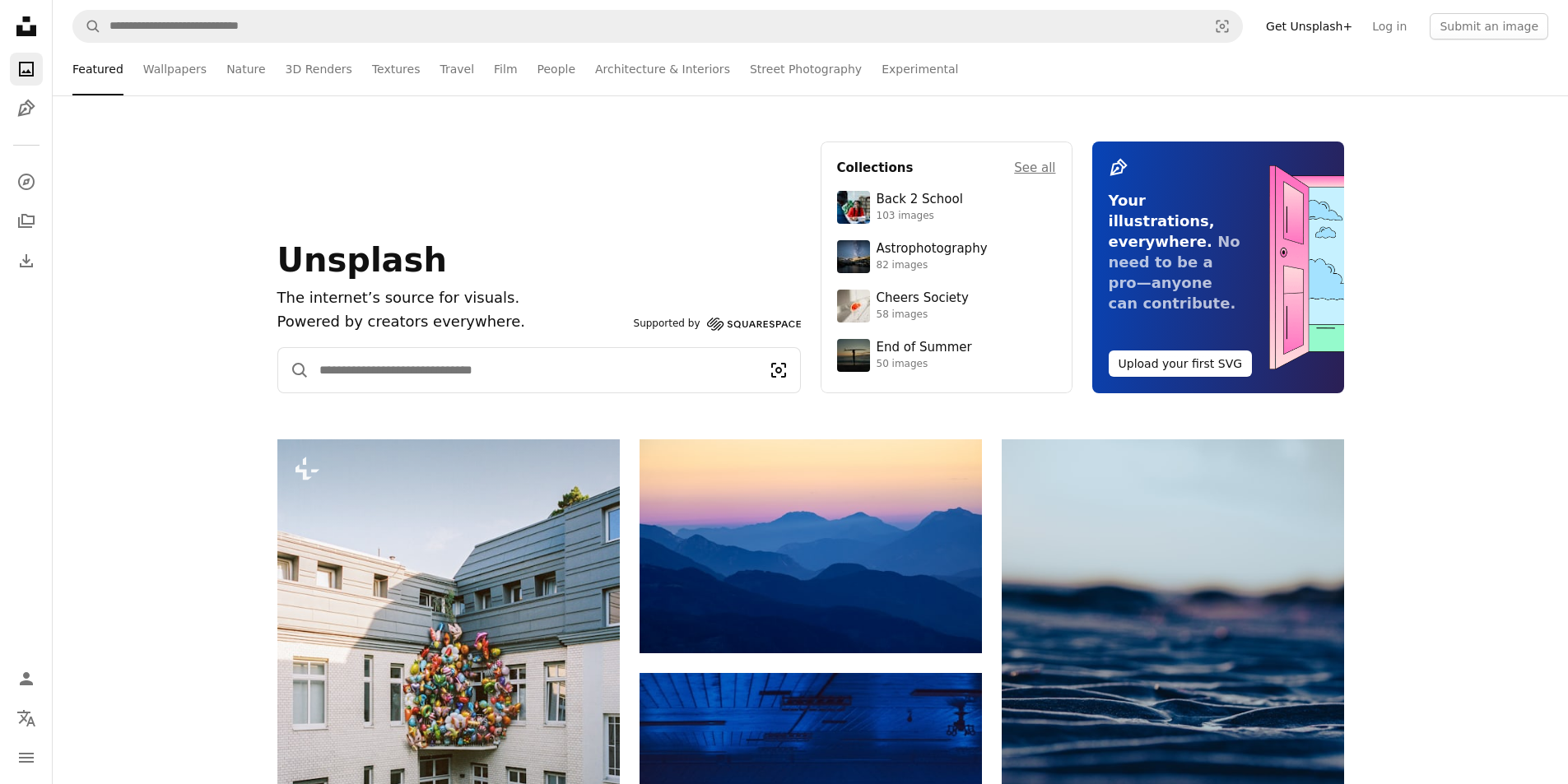
click at [774, 374] on icon "Visual search" at bounding box center [779, 370] width 43 height 20
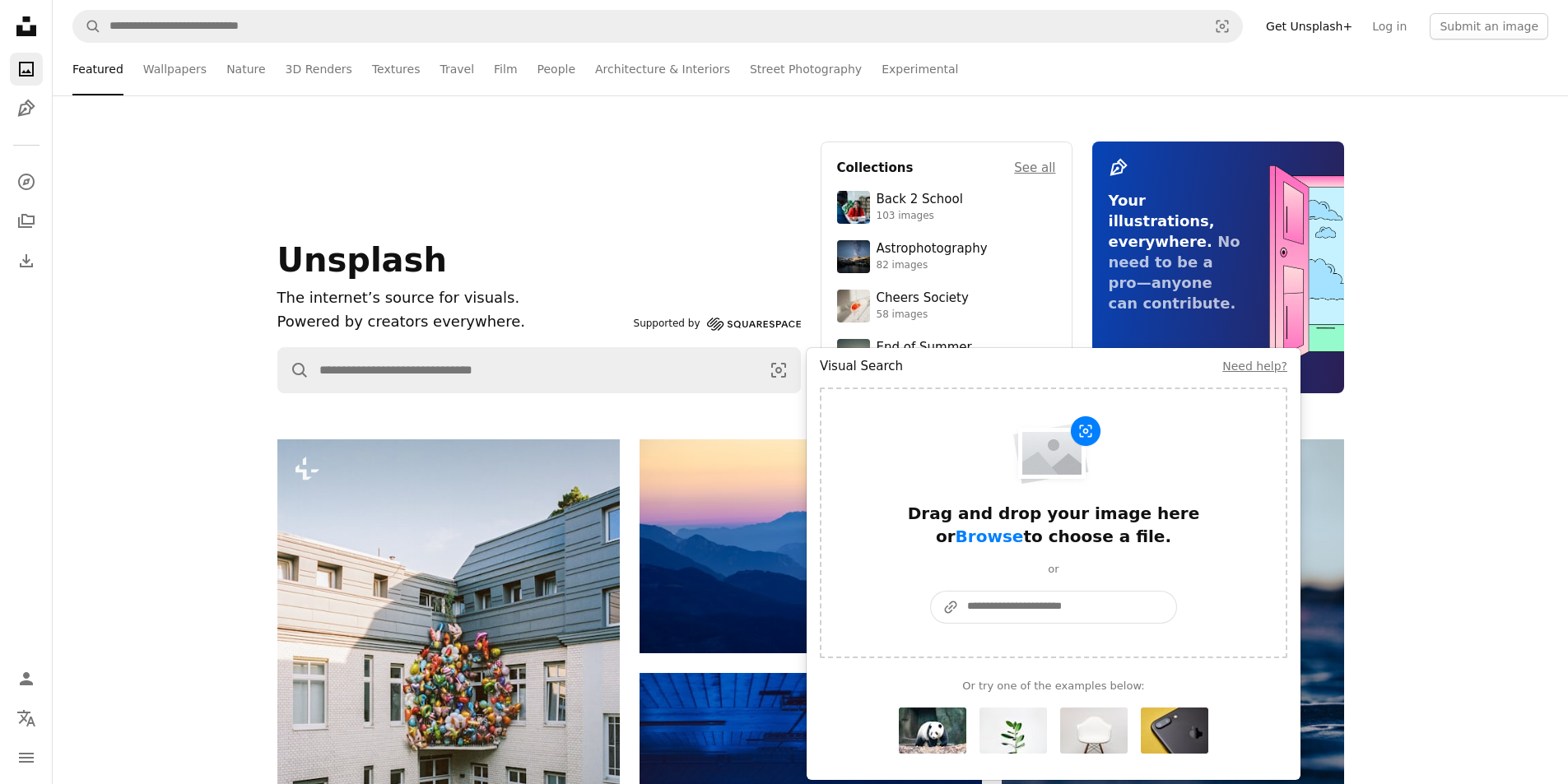
click at [1025, 594] on input "A URL sharing icon (chains) Paste an image or a URL" at bounding box center [1067, 607] width 217 height 31
click at [1000, 604] on input "A URL sharing icon (chains) Paste an image or a URL" at bounding box center [1067, 607] width 217 height 31
click at [953, 606] on icon "A URL sharing icon (chains)" at bounding box center [945, 606] width 28 height 17
click at [959, 606] on input "A URL sharing icon (chains) Paste an image or a URL" at bounding box center [1067, 607] width 217 height 31
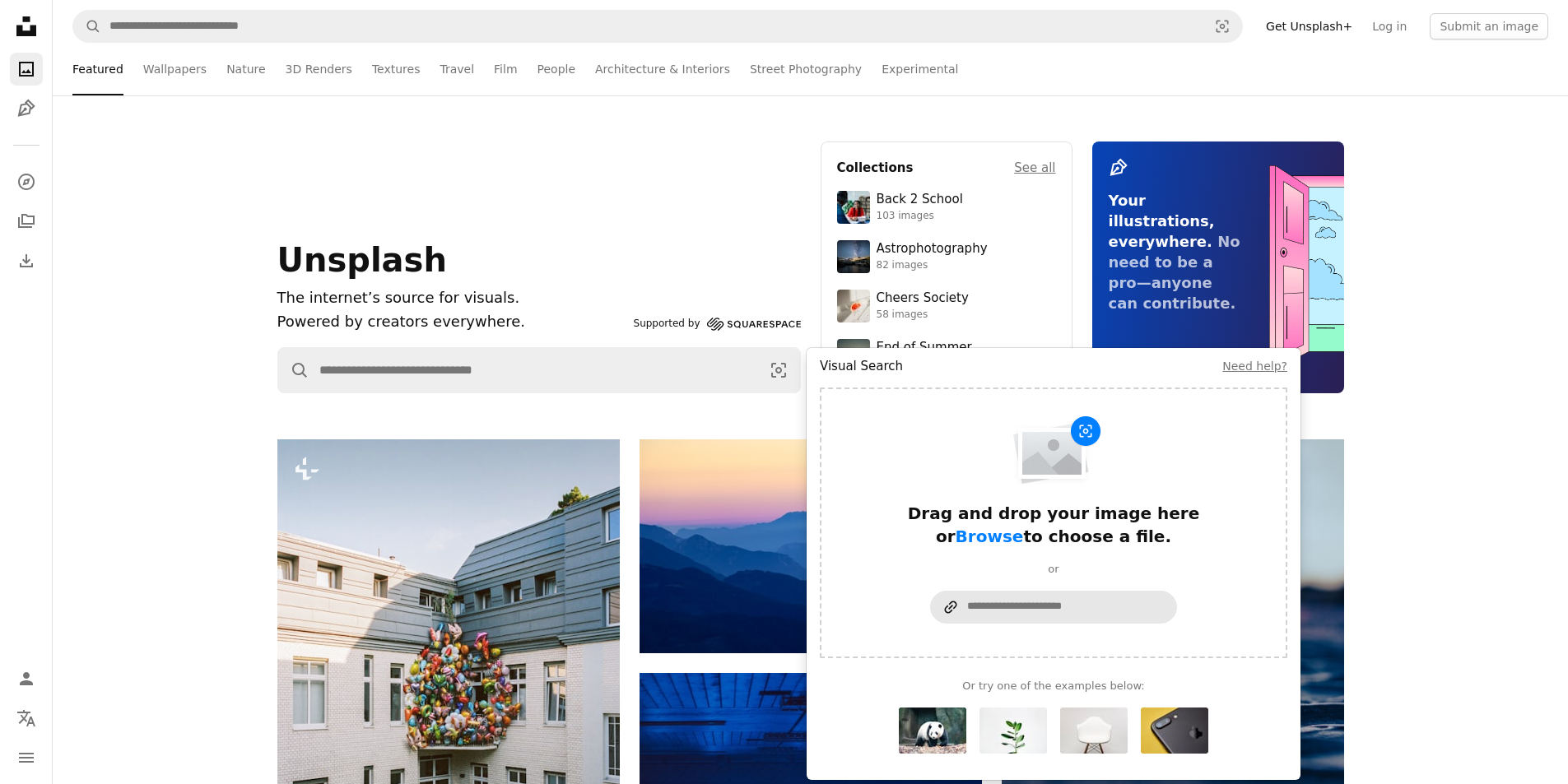
click at [953, 606] on icon "A URL sharing icon (chains)" at bounding box center [945, 606] width 28 height 17
click at [959, 606] on input "A URL sharing icon (chains) Paste an image or a URL" at bounding box center [1067, 607] width 217 height 31
click at [943, 584] on div at bounding box center [943, 584] width 0 height 0
click at [1056, 618] on input "A URL sharing icon (chains) Paste an image or a URL" at bounding box center [1067, 607] width 217 height 31
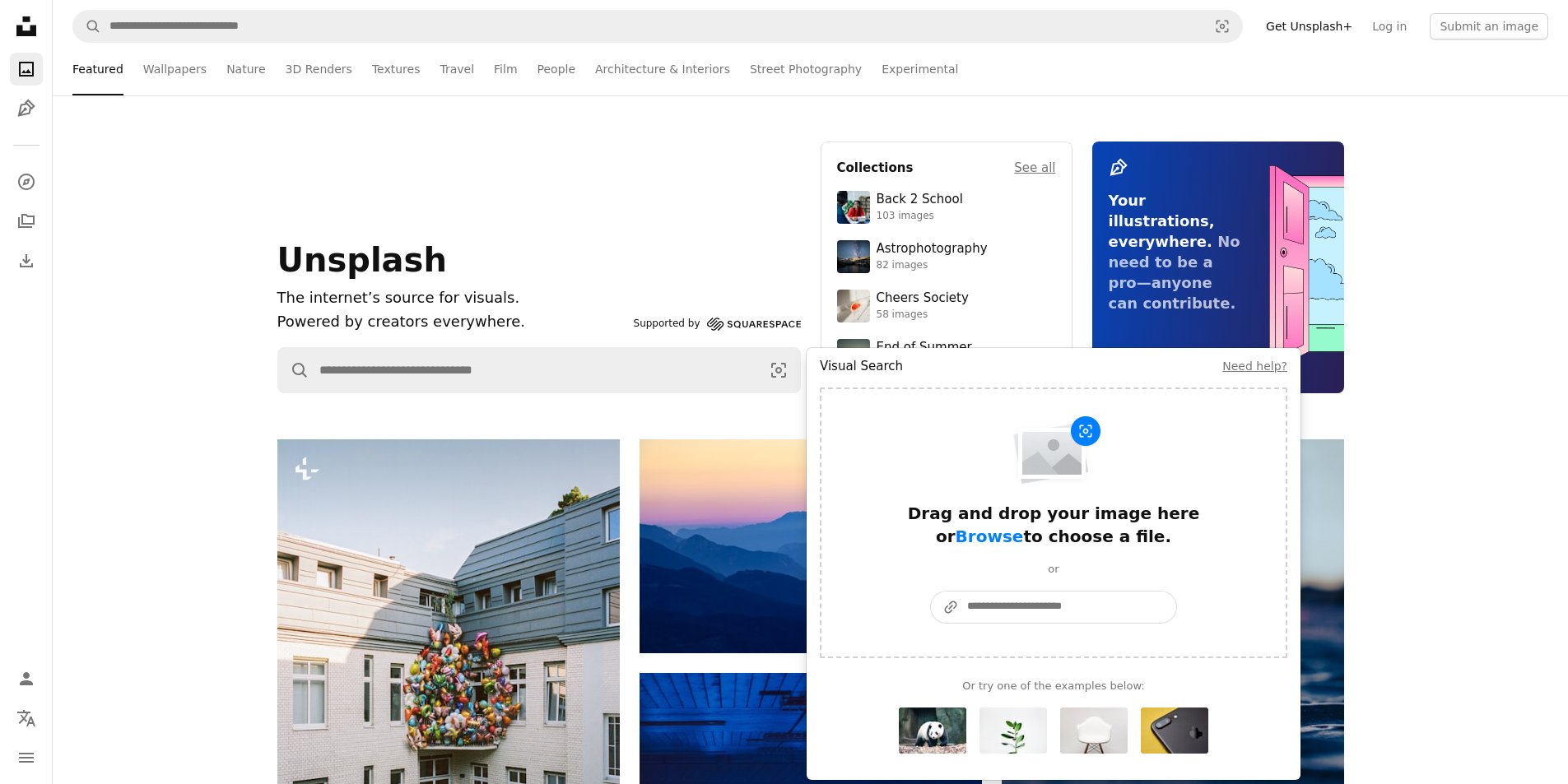
click at [1056, 618] on input "A URL sharing icon (chains) Paste an image or a URL" at bounding box center [1067, 607] width 217 height 31
click at [1122, 577] on div "Visual search form" at bounding box center [1053, 583] width 246 height 13
click at [1184, 527] on div "Drag and drop your image here or Browse to choose a file." at bounding box center [1053, 524] width 329 height 46
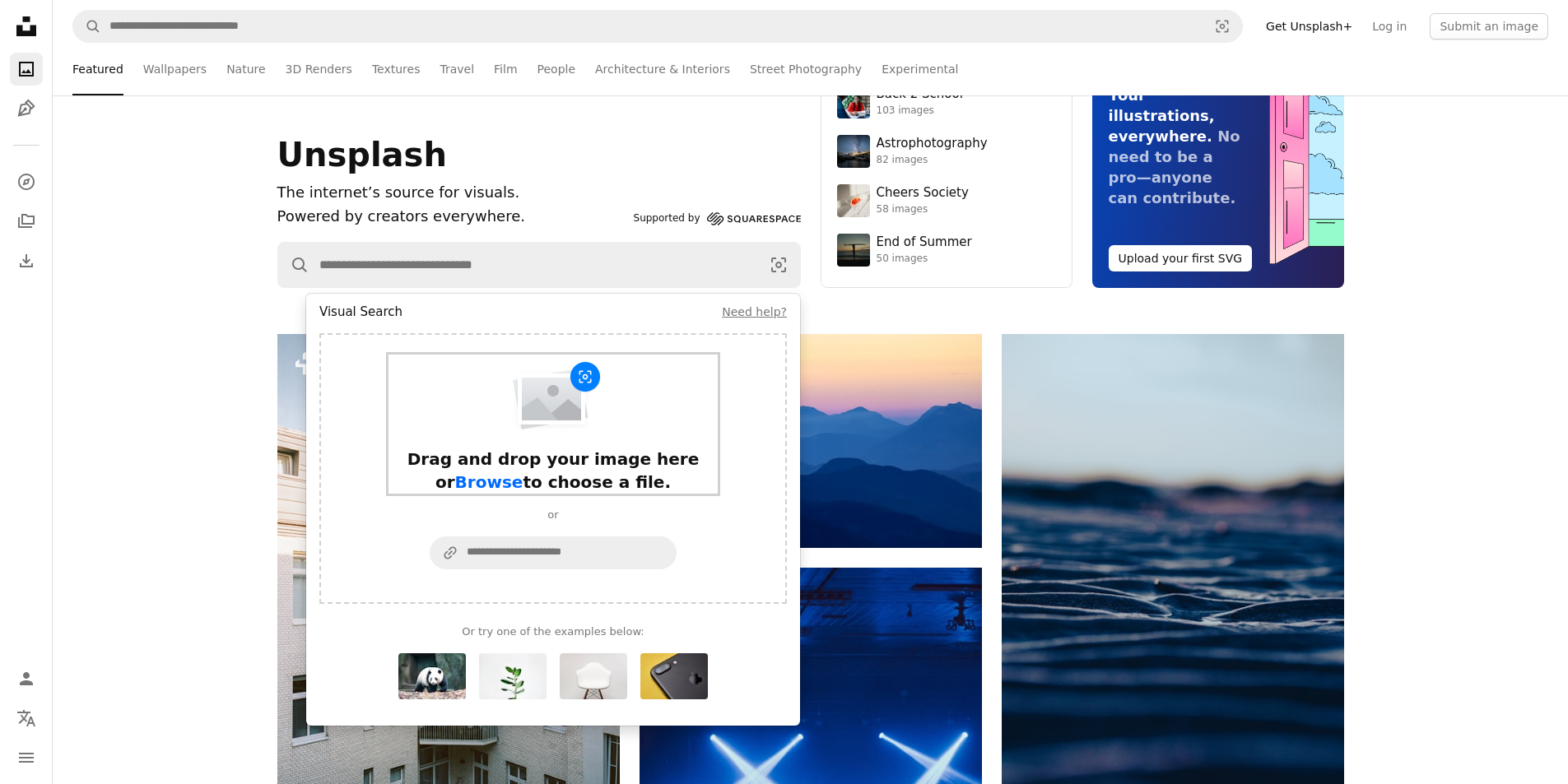
scroll to position [246, 0]
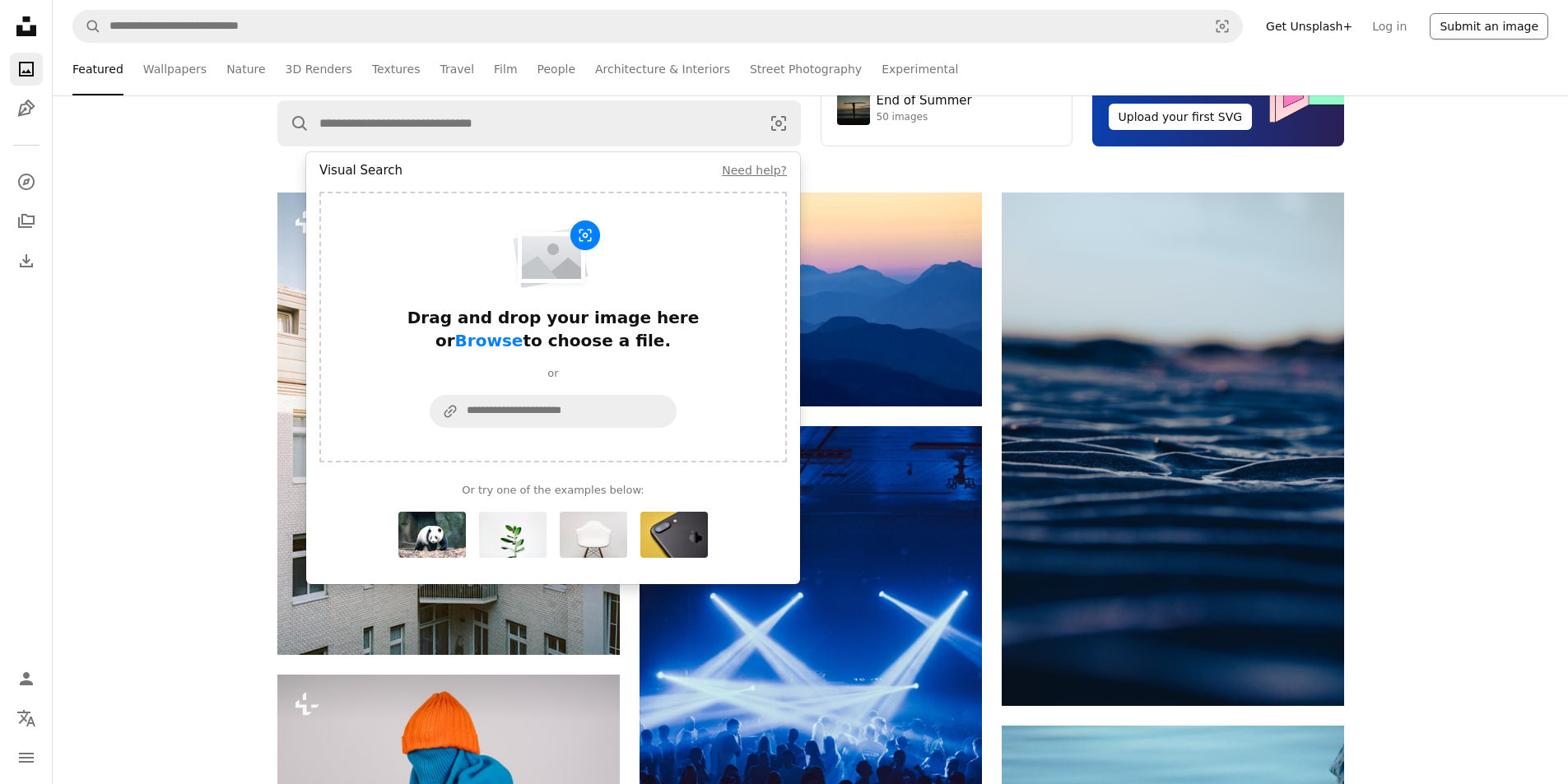
drag, startPoint x: 1491, startPoint y: 114, endPoint x: 1457, endPoint y: 36, distance: 85.1
click at [1492, 114] on div "Unsplash The internet’s source for visuals. Powered by creators everywhere. Sup…" at bounding box center [810, 21] width 1515 height 252
